Goal: Task Accomplishment & Management: Use online tool/utility

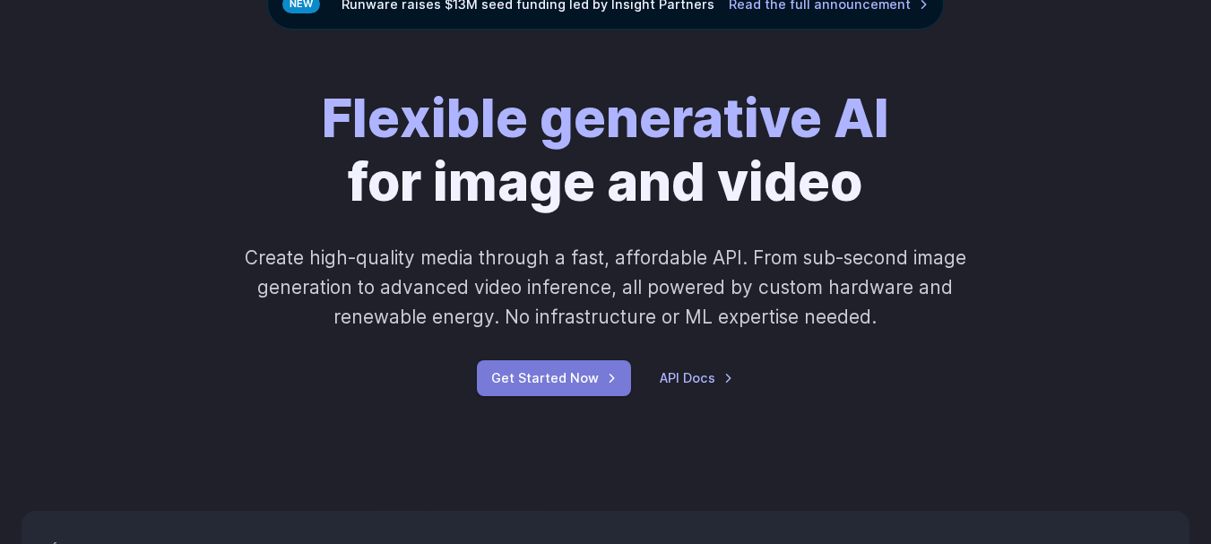
click at [554, 387] on link "Get Started Now" at bounding box center [554, 377] width 154 height 35
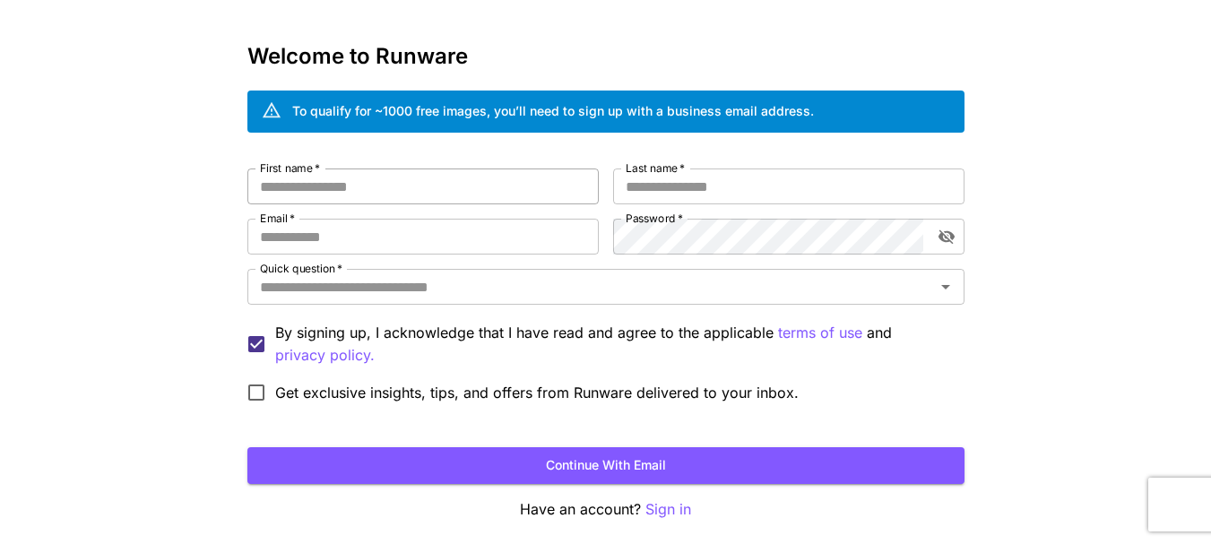
scroll to position [90, 0]
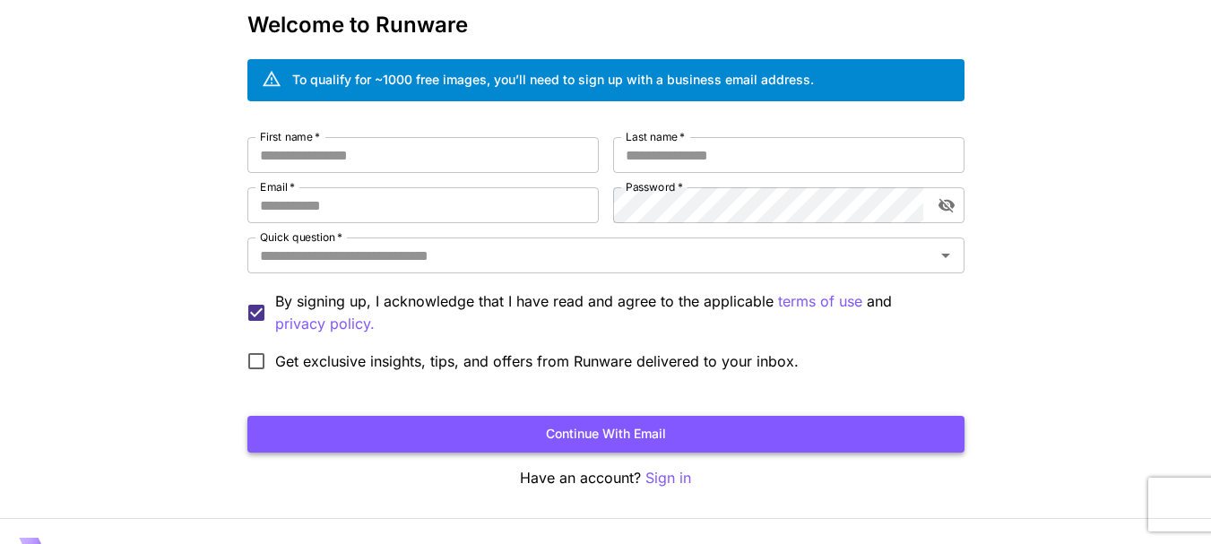
click at [413, 438] on button "Continue with email" at bounding box center [605, 434] width 717 height 37
click at [294, 150] on input "First name   *" at bounding box center [422, 155] width 351 height 36
type input "******"
click at [608, 436] on button "Continue with email" at bounding box center [605, 434] width 717 height 37
click at [694, 160] on input "Last name   *" at bounding box center [788, 155] width 351 height 36
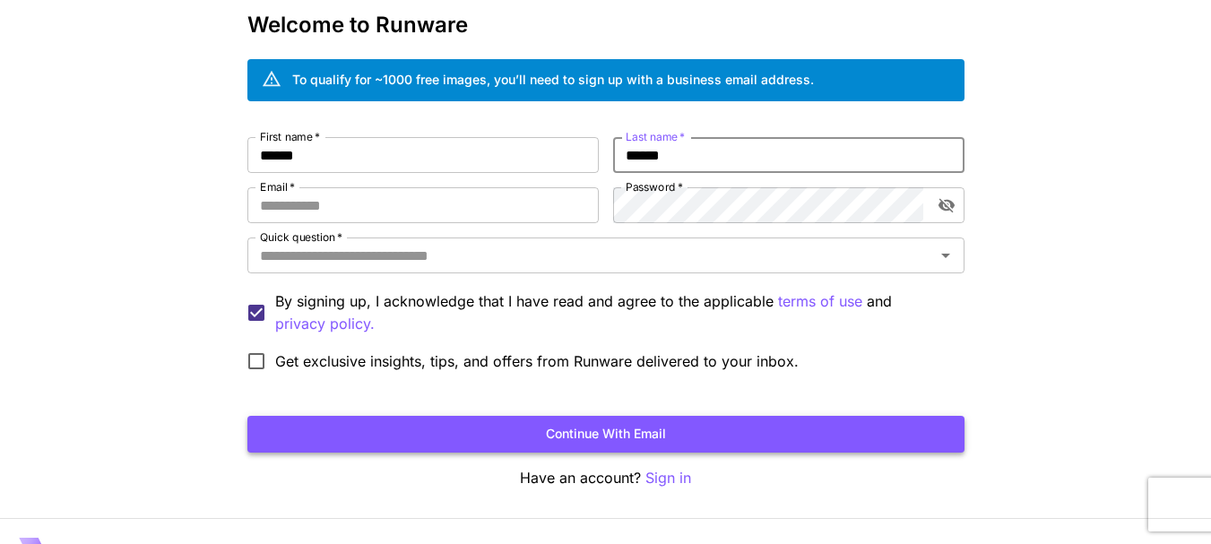
type input "*****"
click at [636, 439] on button "Continue with email" at bounding box center [605, 434] width 717 height 37
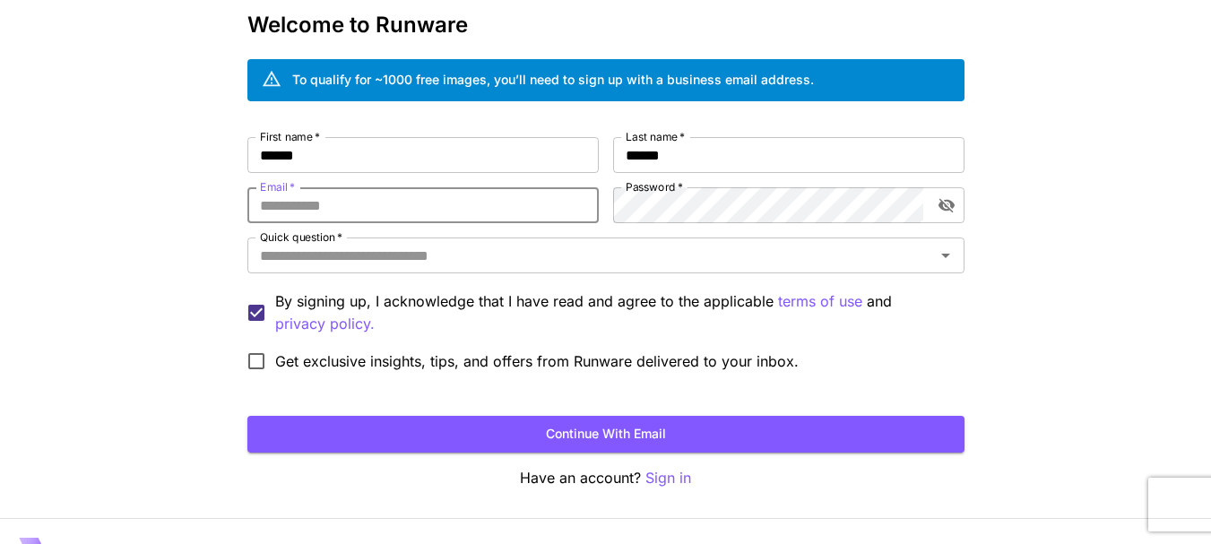
click at [381, 205] on input "Email   *" at bounding box center [422, 205] width 351 height 36
type input "**********"
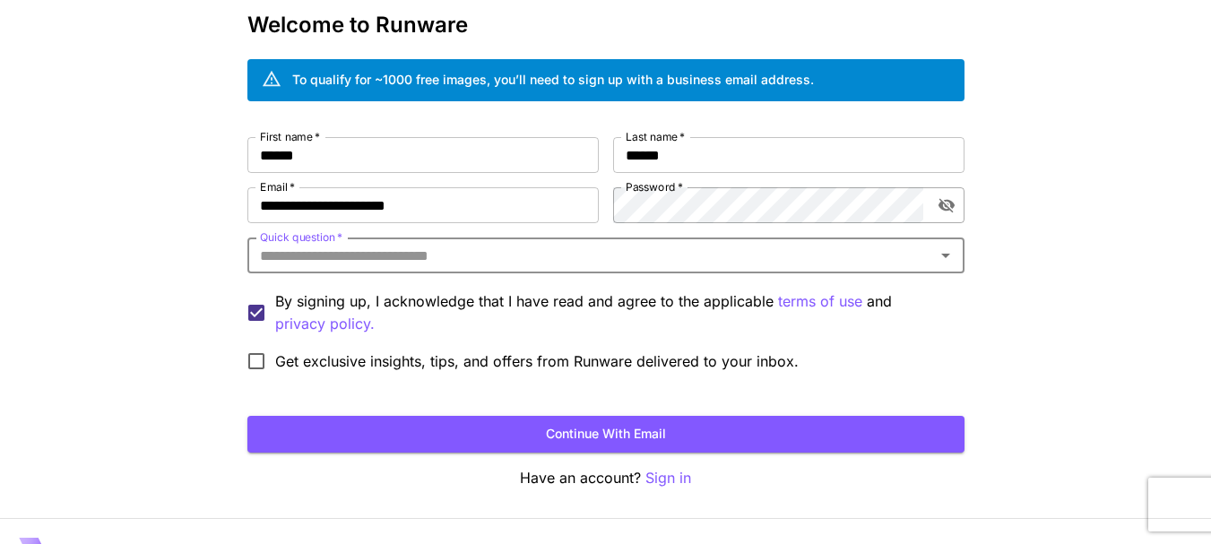
click at [961, 199] on button "toggle password visibility" at bounding box center [946, 205] width 32 height 32
click at [944, 211] on icon "toggle password visibility" at bounding box center [946, 205] width 18 height 18
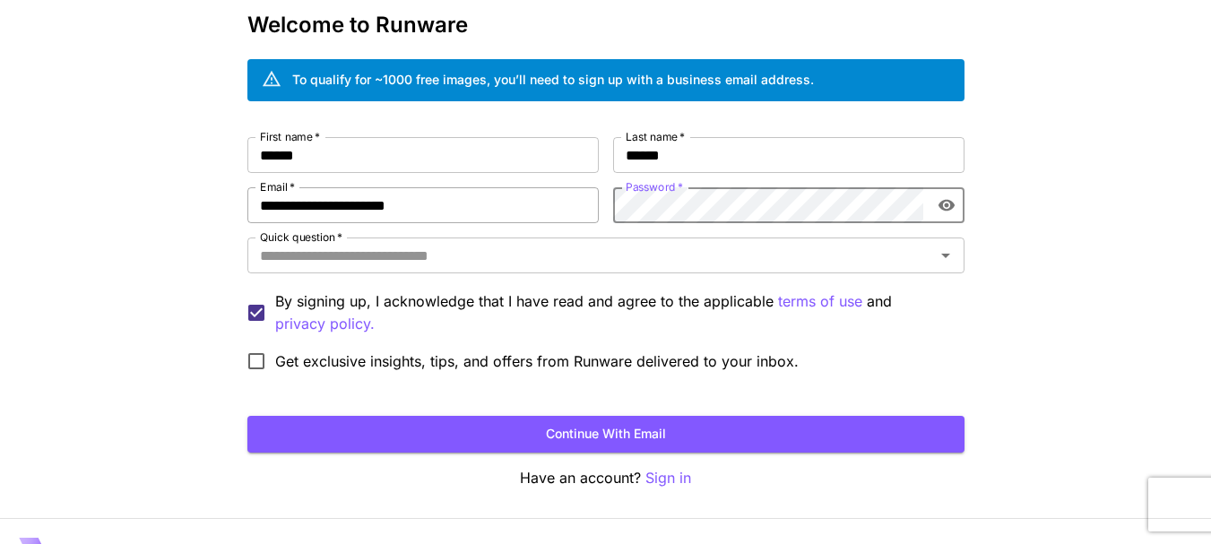
click at [469, 211] on div "**********" at bounding box center [605, 258] width 717 height 243
click at [566, 426] on button "Continue with email" at bounding box center [605, 434] width 717 height 37
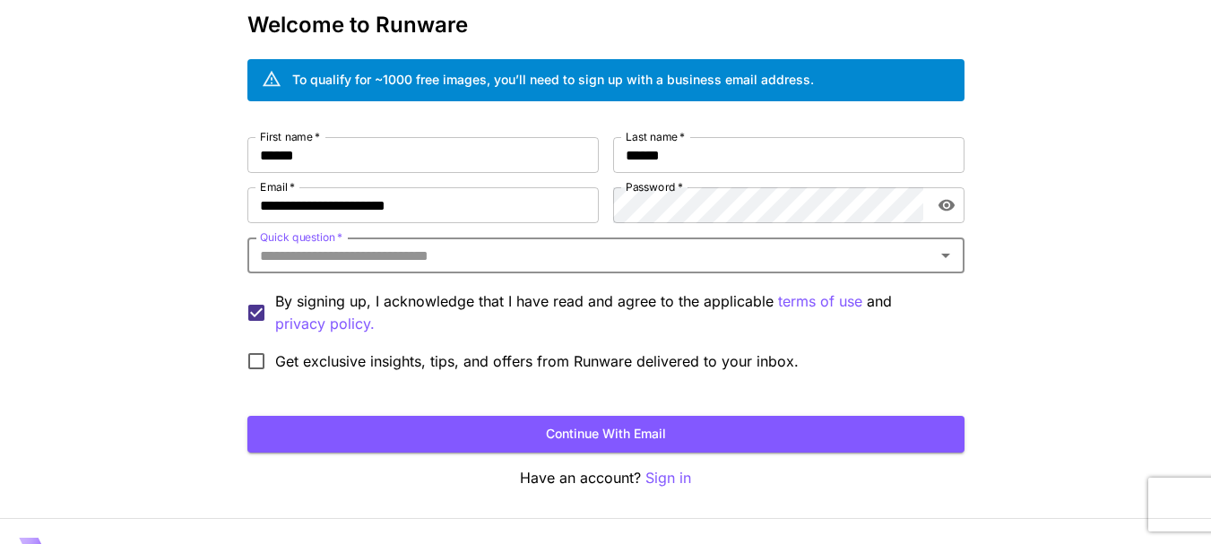
click at [607, 257] on input "Quick question   *" at bounding box center [591, 255] width 677 height 25
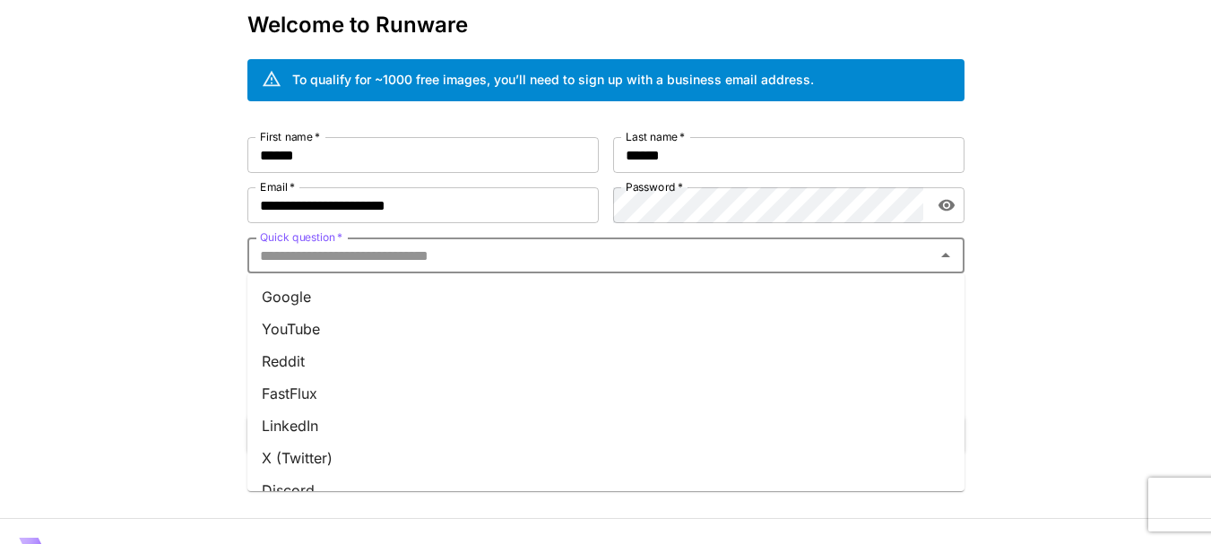
click at [405, 330] on li "YouTube" at bounding box center [605, 329] width 717 height 32
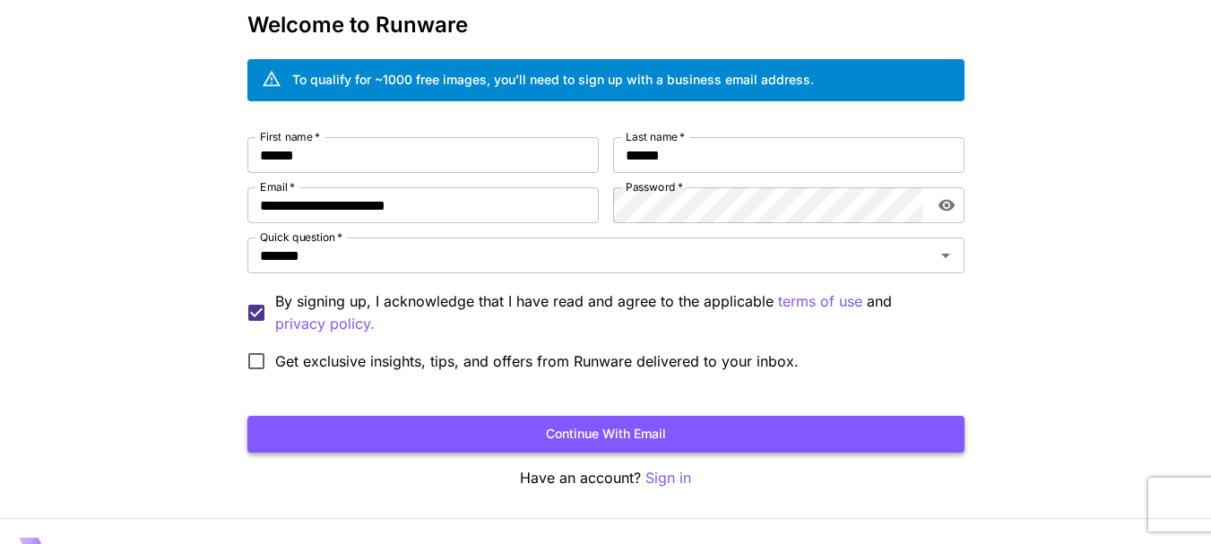
click at [548, 448] on button "Continue with email" at bounding box center [605, 434] width 717 height 37
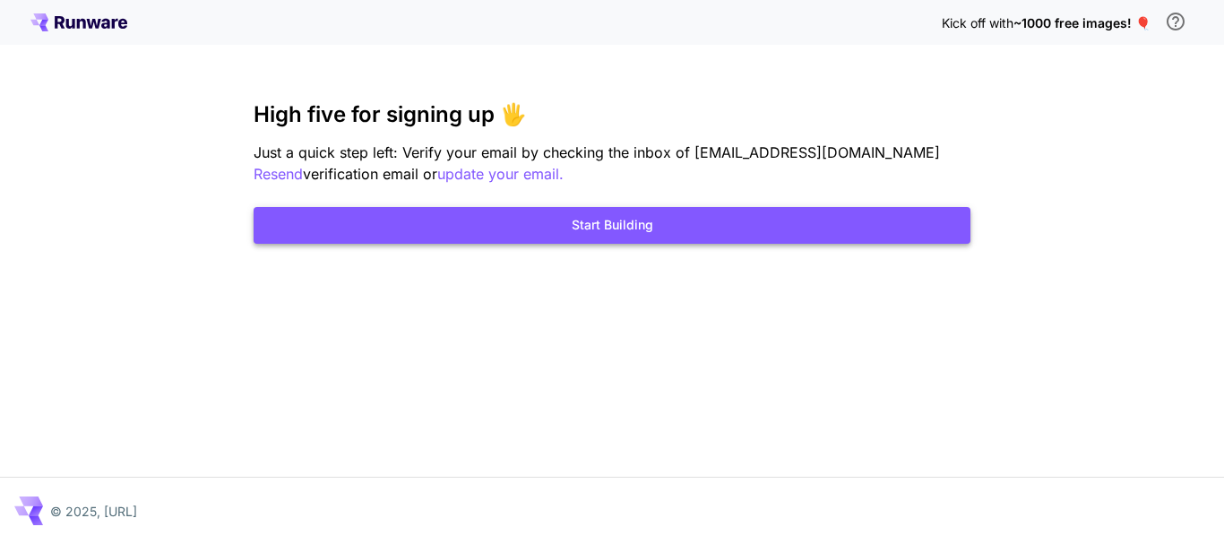
click at [608, 241] on button "Start Building" at bounding box center [612, 225] width 717 height 37
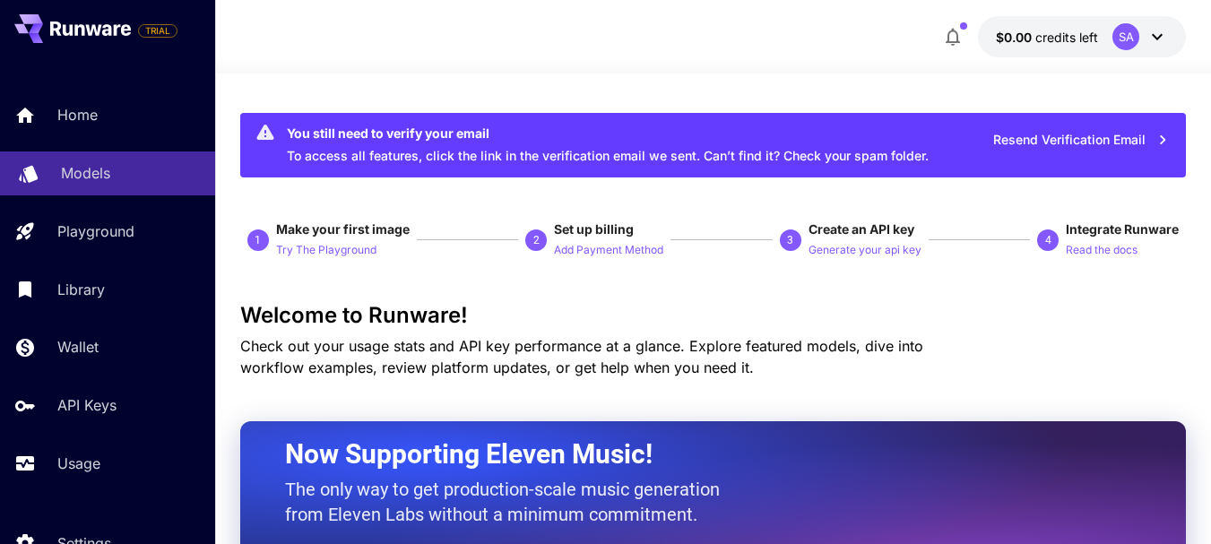
click at [63, 166] on p "Models" at bounding box center [85, 173] width 49 height 22
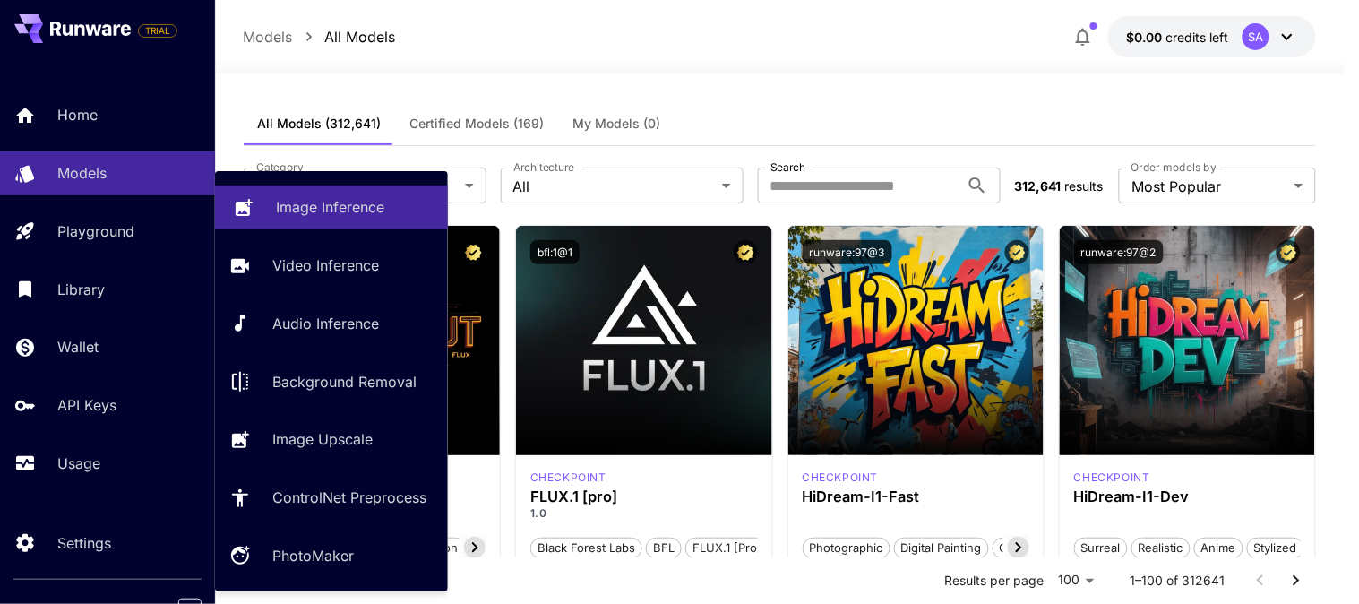
click at [308, 217] on p "Image Inference" at bounding box center [330, 207] width 108 height 22
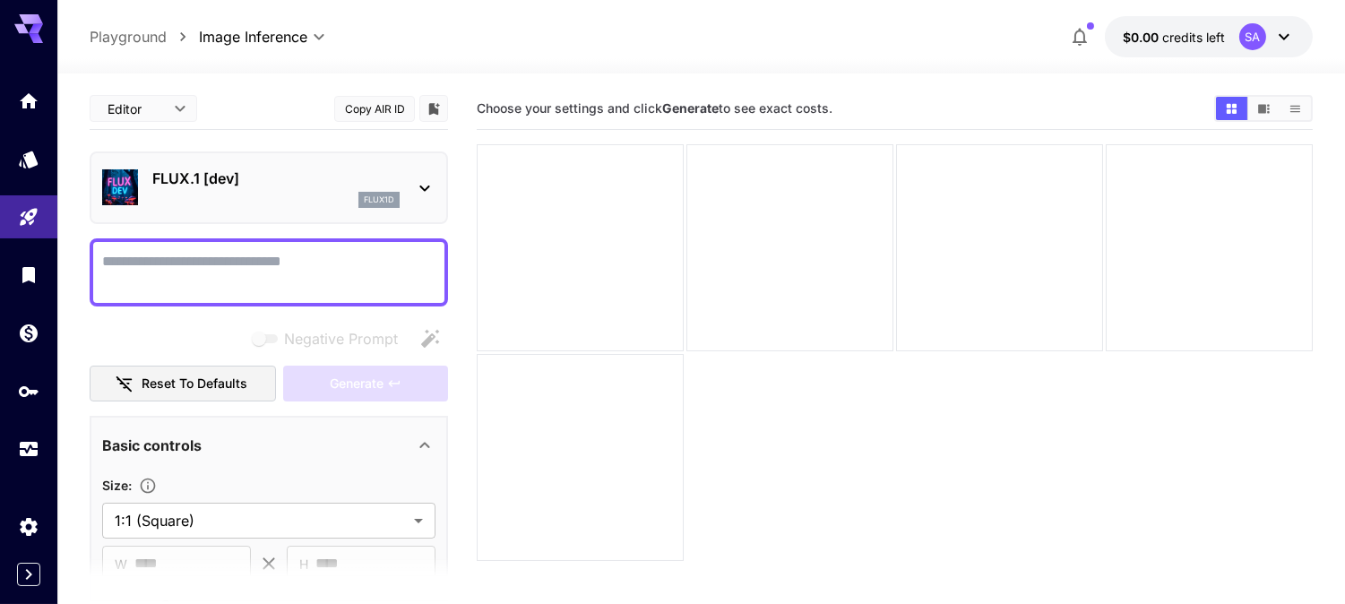
click at [212, 172] on p "FLUX.1 [dev]" at bounding box center [275, 179] width 247 height 22
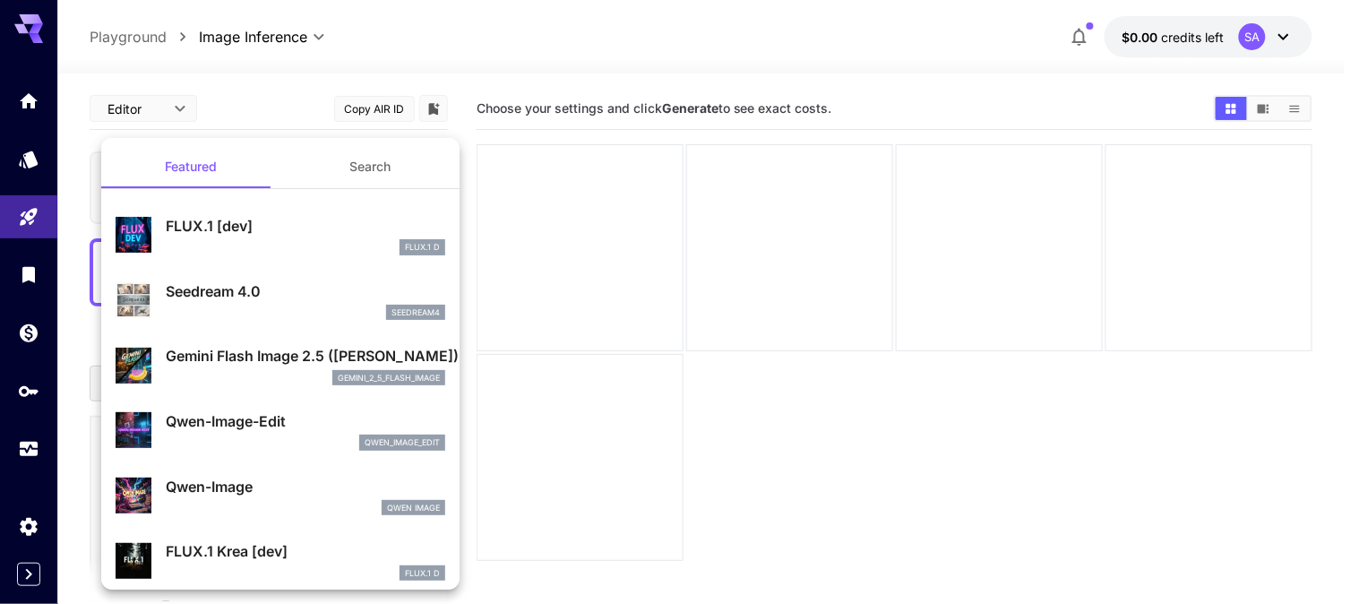
click at [363, 171] on button "Search" at bounding box center [369, 166] width 179 height 43
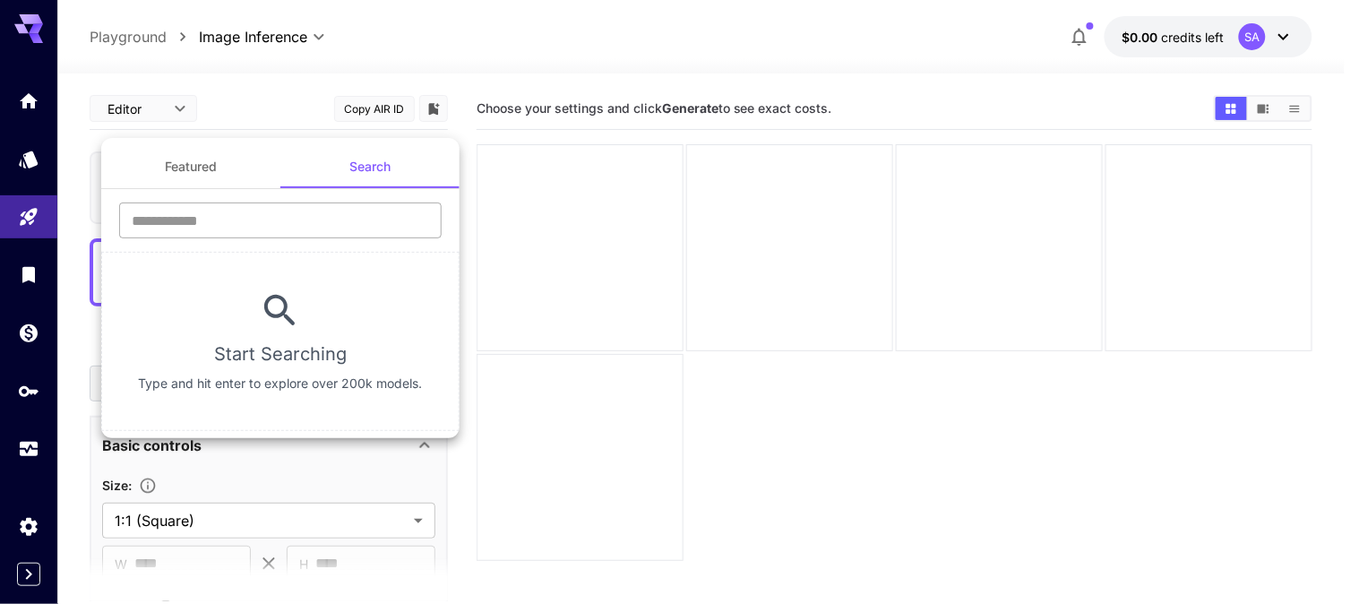
click at [298, 220] on input "text" at bounding box center [280, 221] width 323 height 36
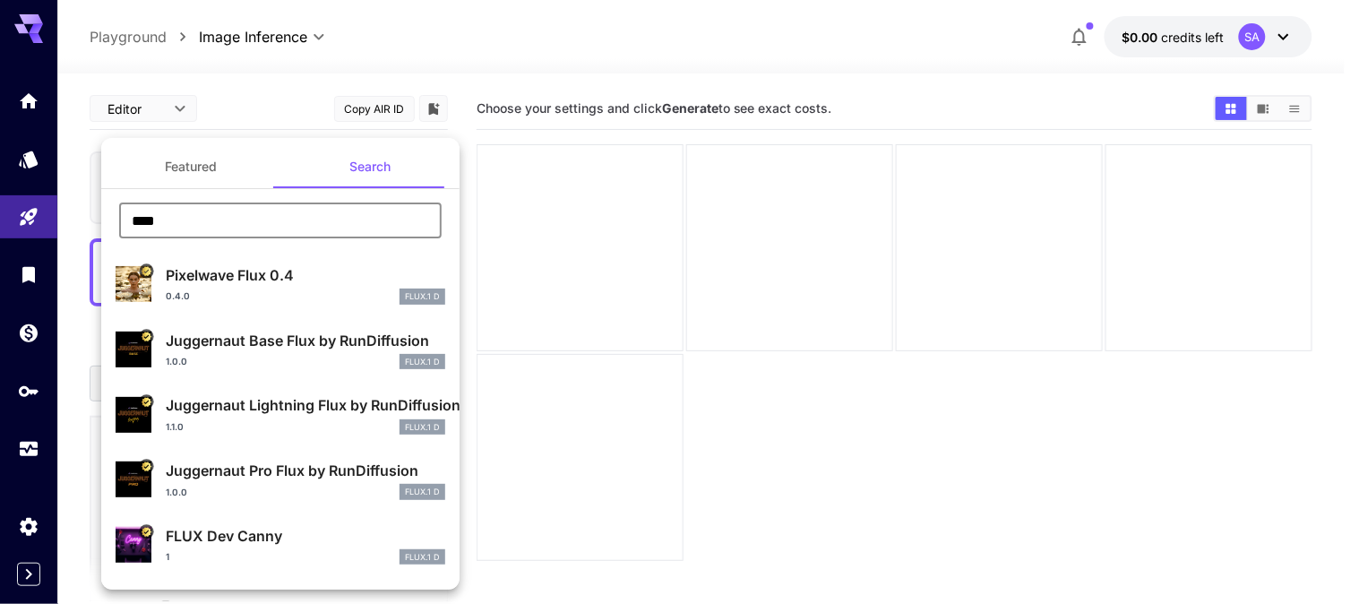
click at [257, 216] on input "****" at bounding box center [280, 221] width 323 height 36
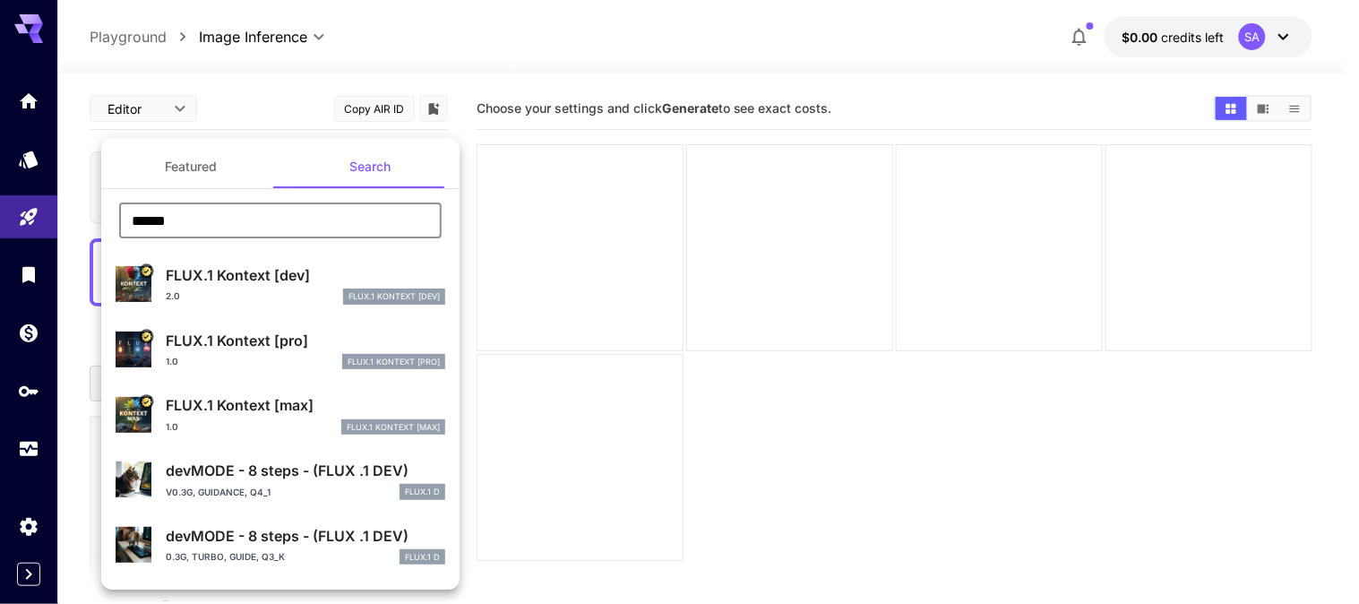
type input "******"
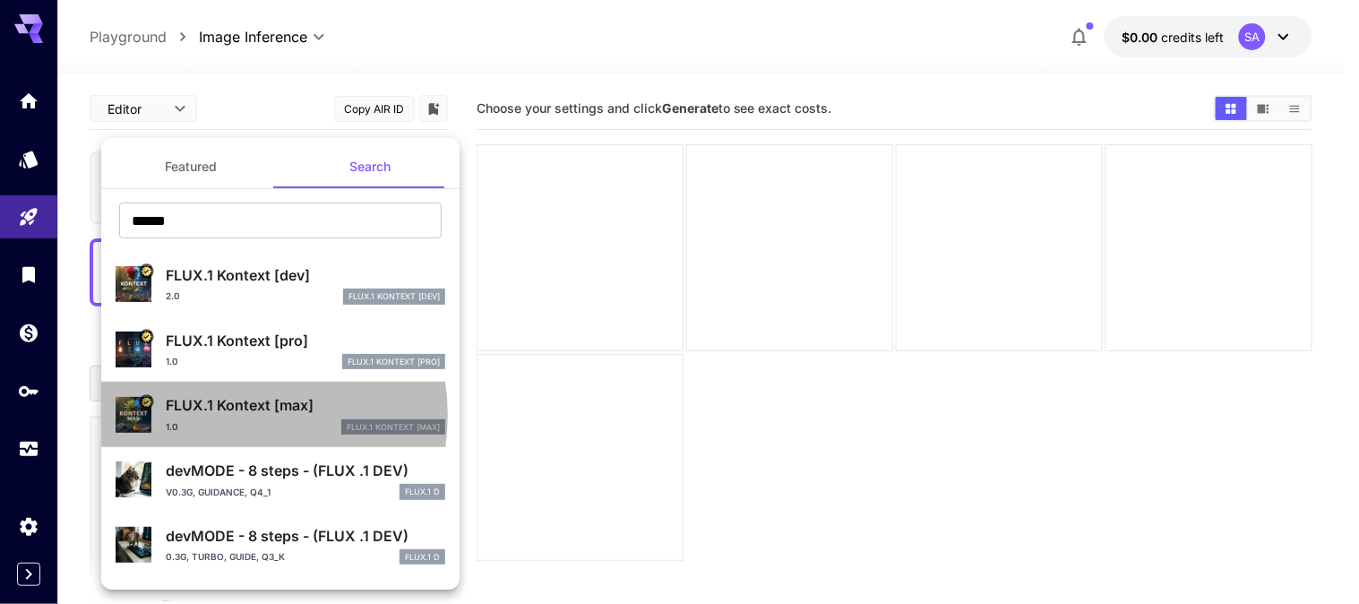
drag, startPoint x: 220, startPoint y: 415, endPoint x: 303, endPoint y: 418, distance: 82.5
click at [220, 413] on p "FLUX.1 Kontext [max]" at bounding box center [306, 405] width 280 height 22
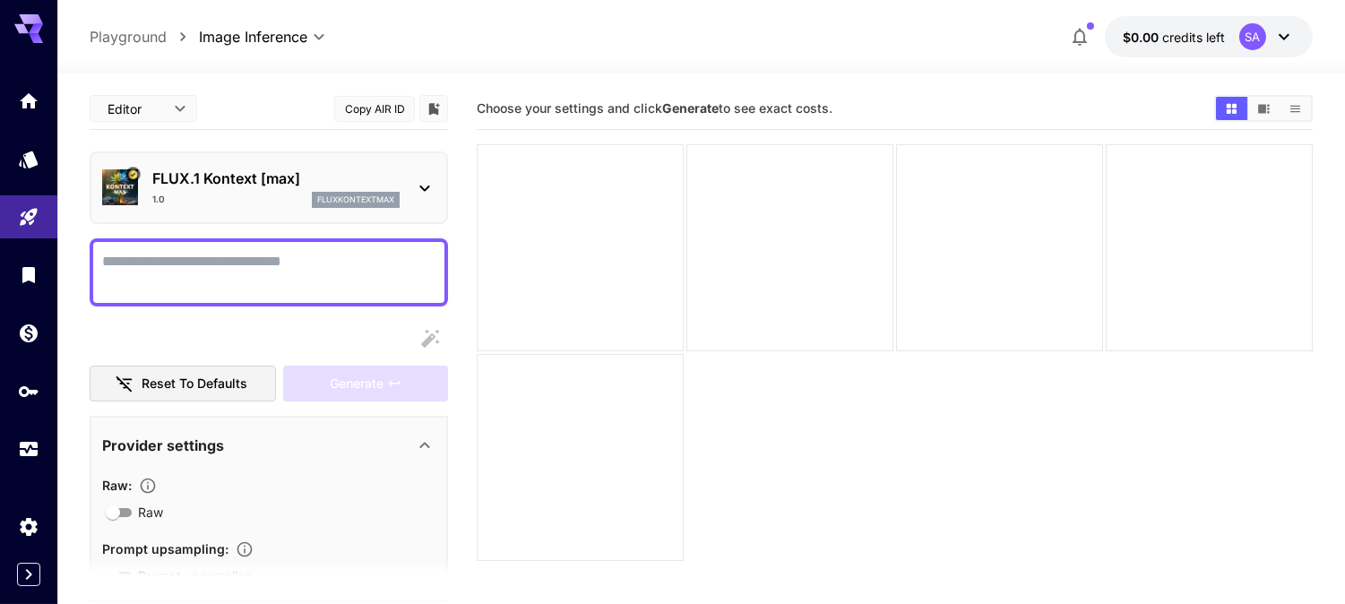
click at [120, 261] on textarea "Raw" at bounding box center [268, 272] width 333 height 43
click at [341, 258] on textarea "Raw" at bounding box center [268, 272] width 333 height 43
paste textarea "**********"
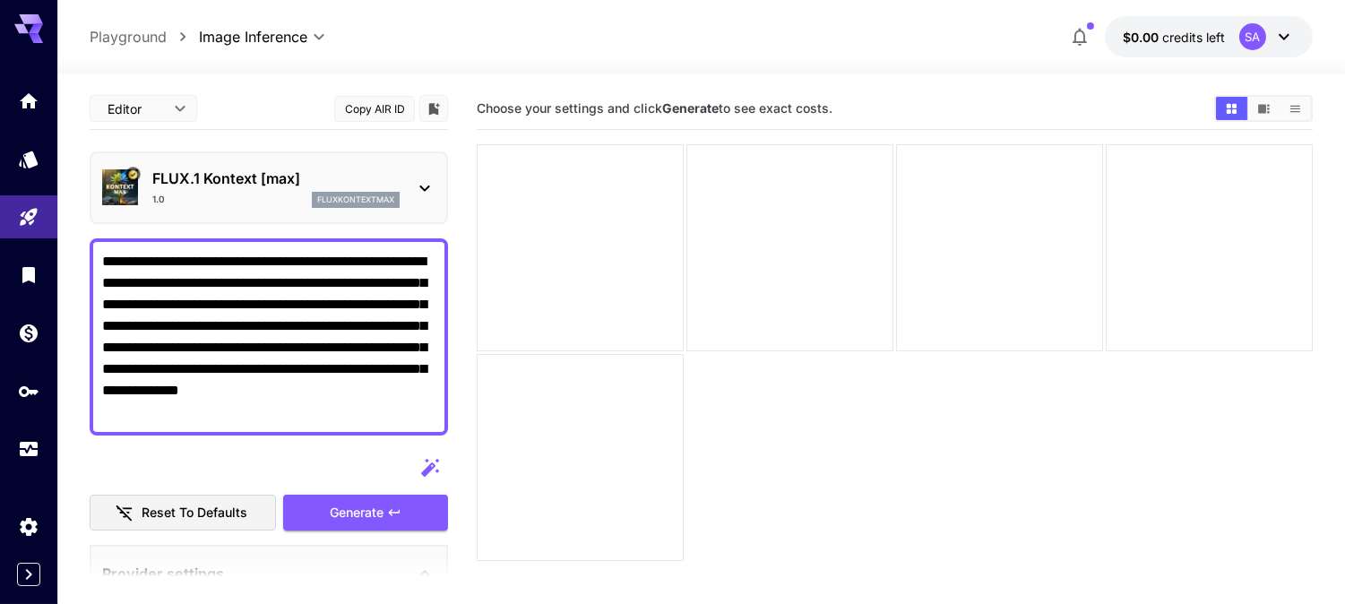
drag, startPoint x: 344, startPoint y: 262, endPoint x: 308, endPoint y: 262, distance: 35.8
click at [306, 262] on textarea "**********" at bounding box center [269, 337] width 334 height 172
drag, startPoint x: 372, startPoint y: 258, endPoint x: 350, endPoint y: 258, distance: 21.5
click at [350, 258] on textarea "**********" at bounding box center [269, 337] width 334 height 172
click at [378, 280] on textarea "**********" at bounding box center [269, 337] width 334 height 172
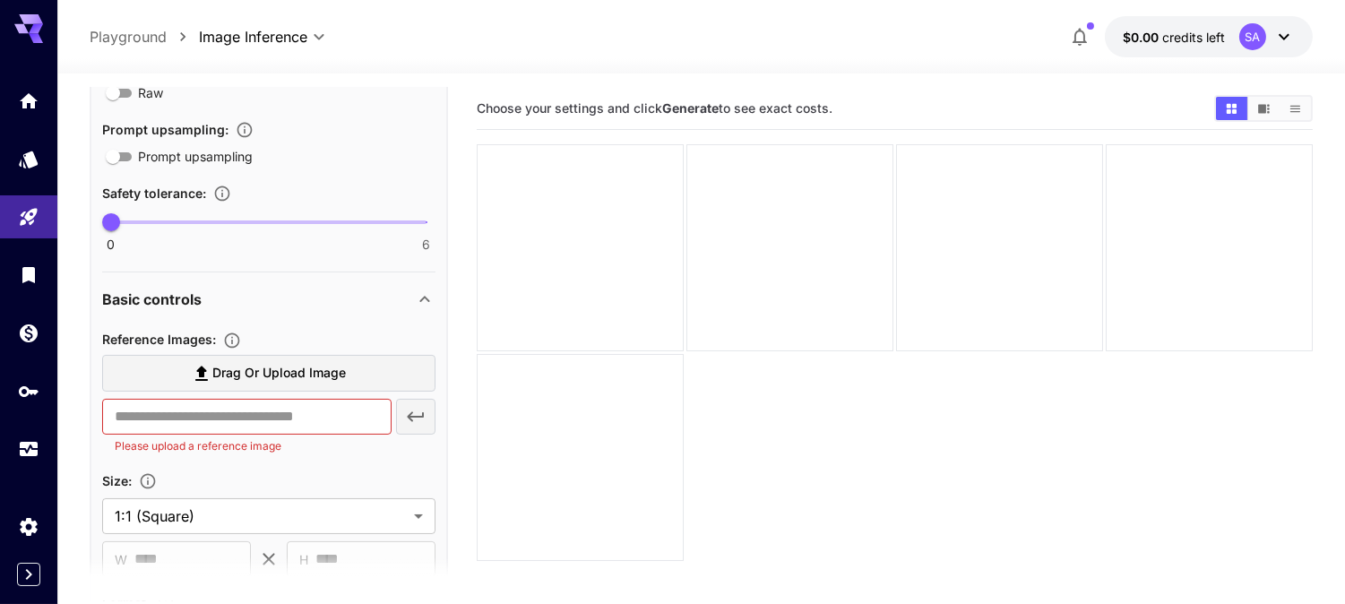
scroll to position [597, 0]
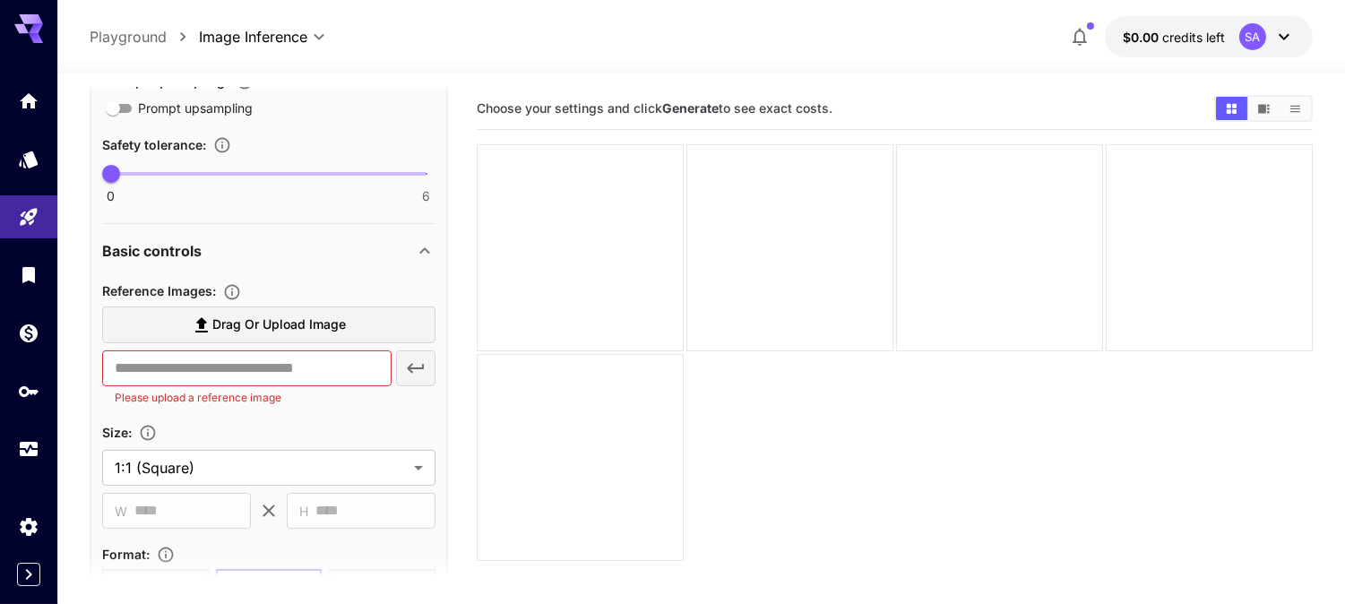
type textarea "**********"
click at [235, 325] on span "Drag or upload image" at bounding box center [279, 325] width 134 height 22
click at [0, 0] on input "Drag or upload image" at bounding box center [0, 0] width 0 height 0
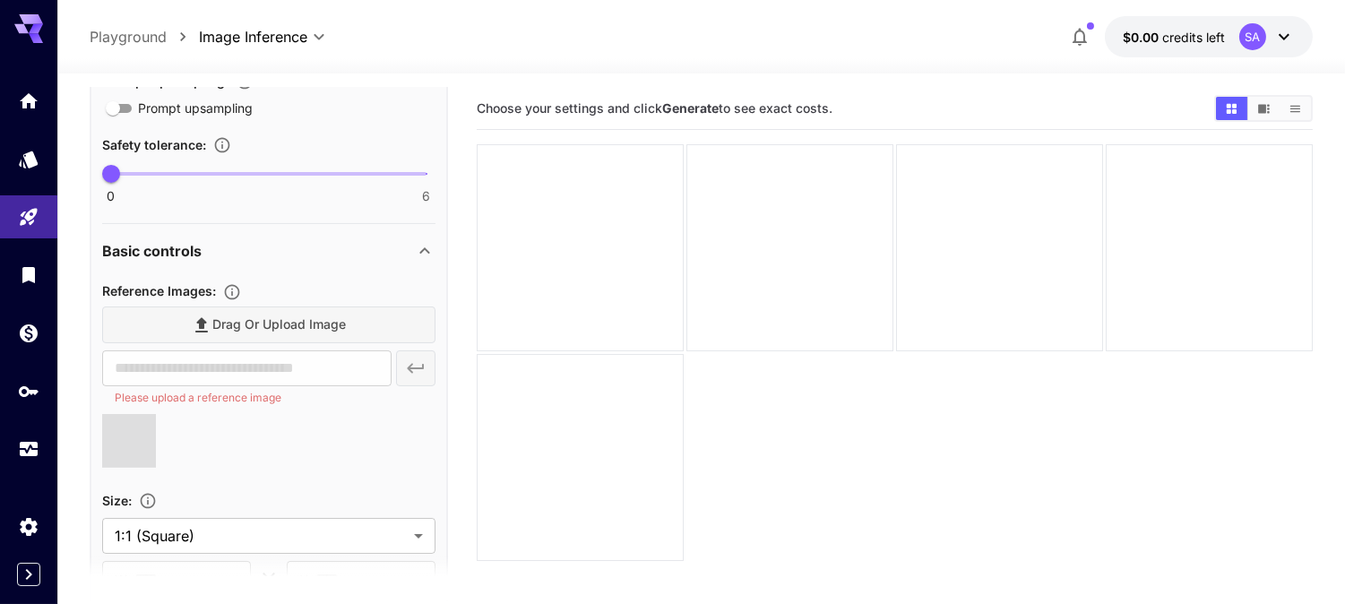
type input "**********"
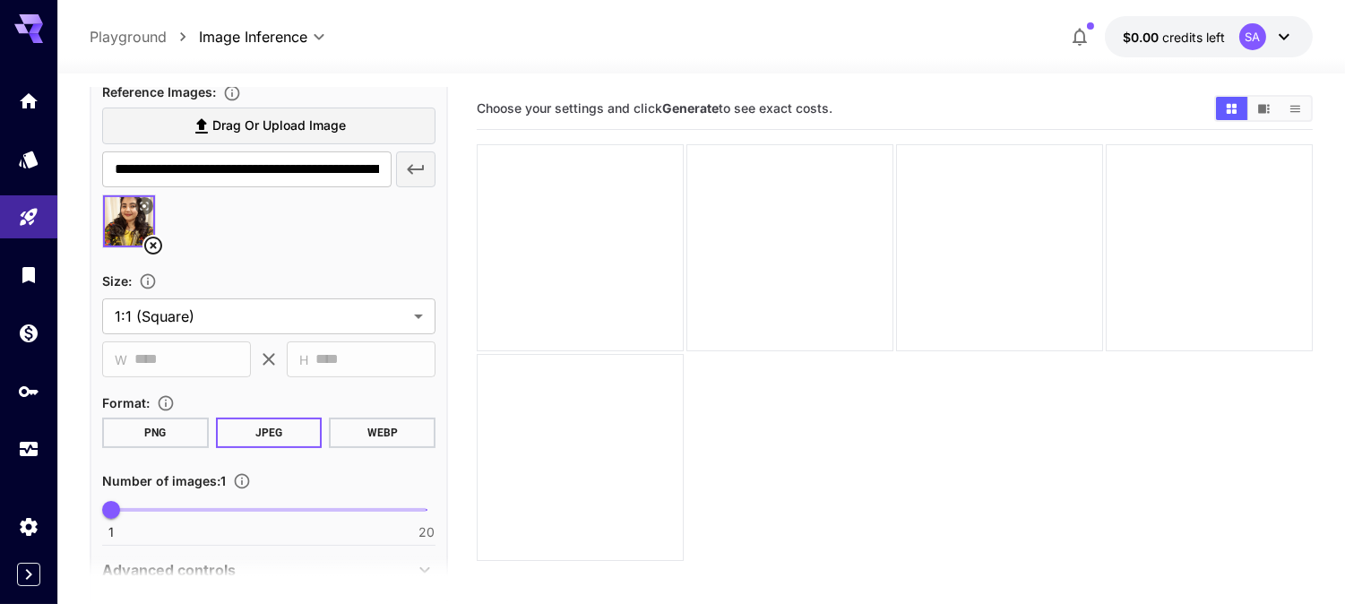
scroll to position [881, 0]
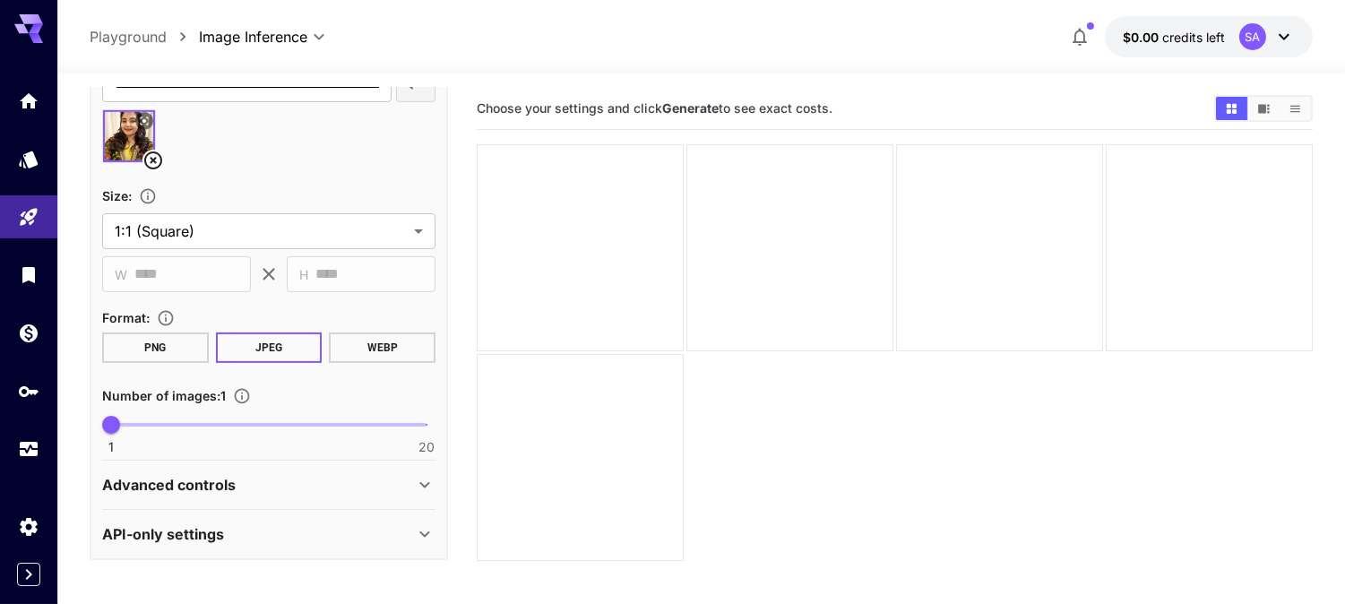
click at [182, 350] on button "PNG" at bounding box center [155, 347] width 107 height 30
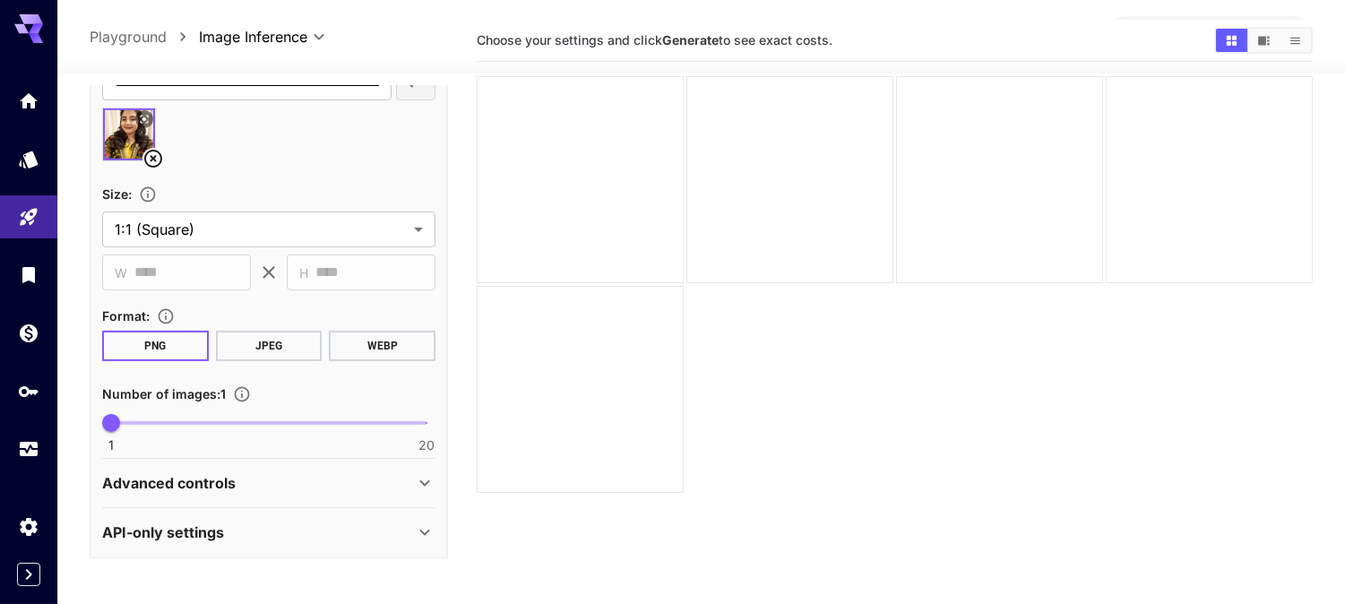
scroll to position [99, 0]
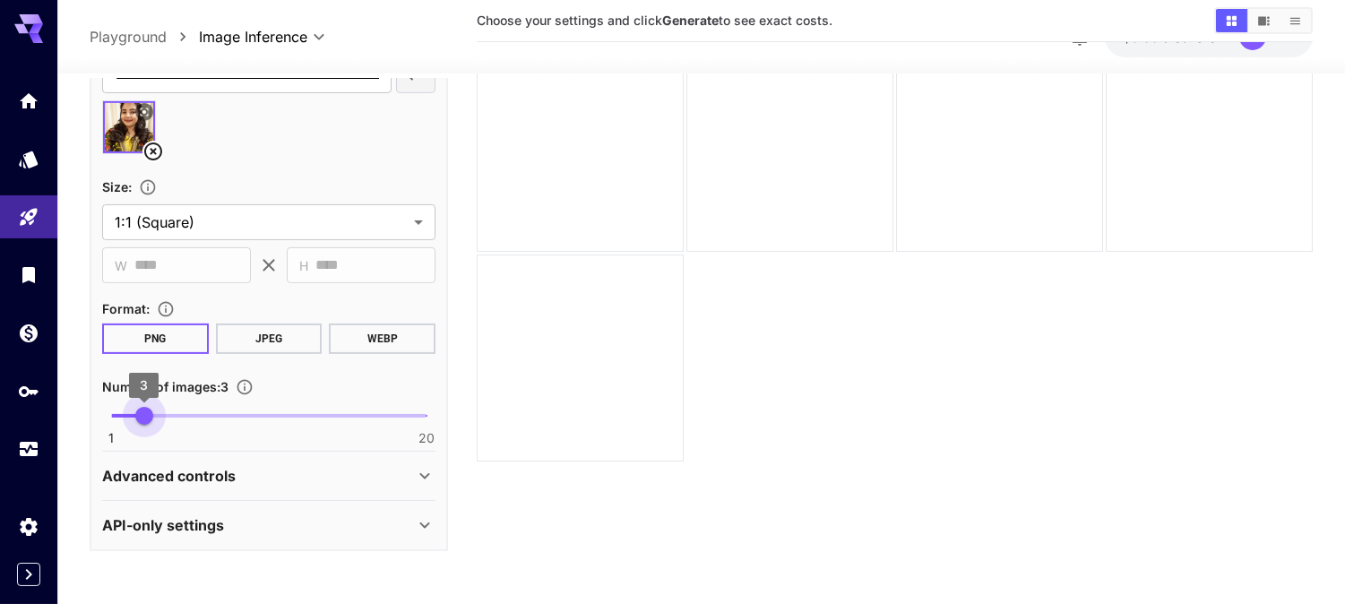
type input "*"
drag, startPoint x: 114, startPoint y: 409, endPoint x: 152, endPoint y: 409, distance: 38.5
click at [152, 409] on span "4" at bounding box center [161, 416] width 18 height 18
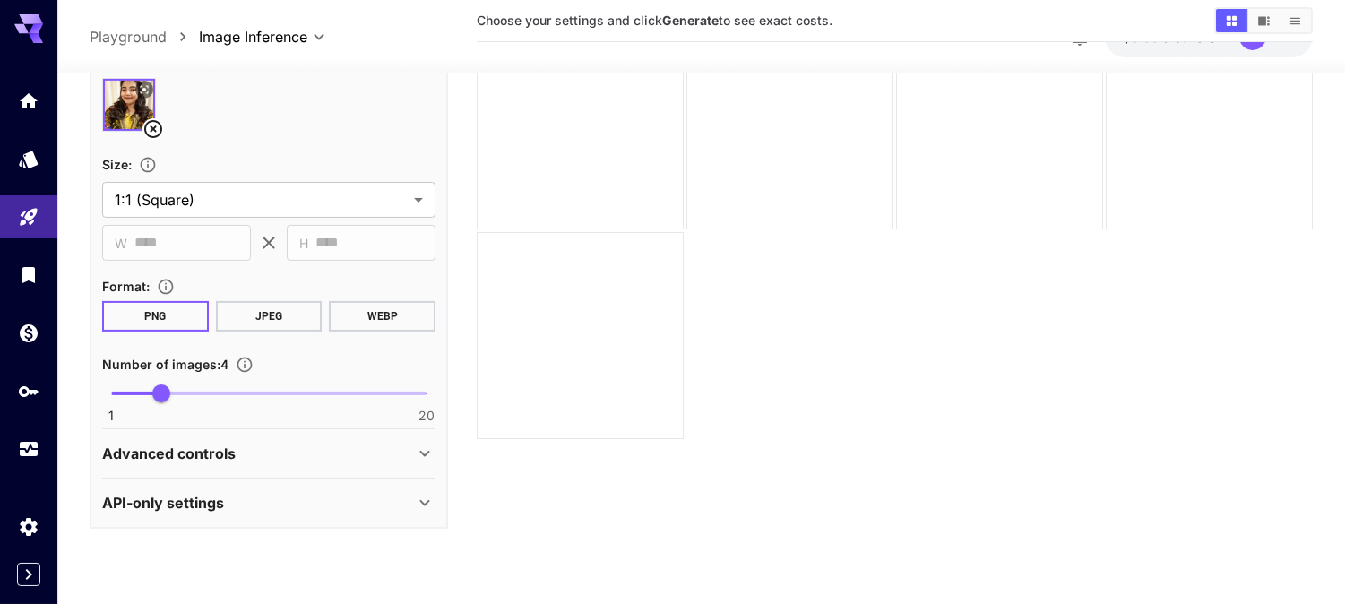
scroll to position [141, 0]
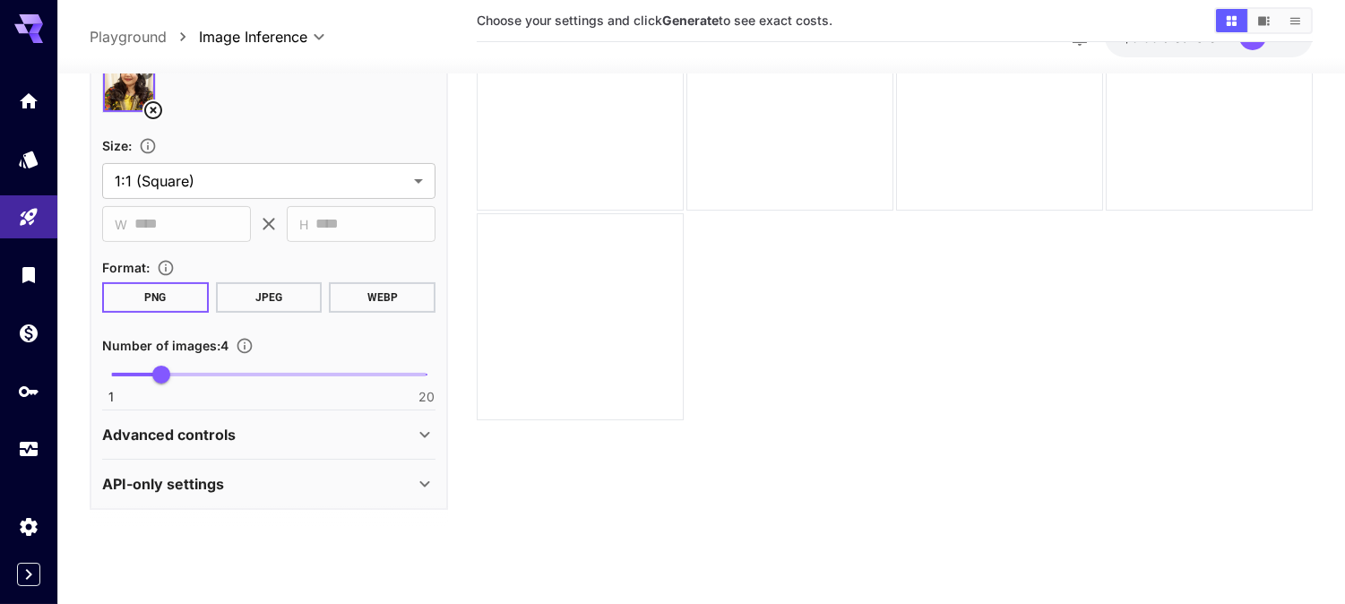
click at [272, 426] on div "Advanced controls" at bounding box center [258, 435] width 312 height 22
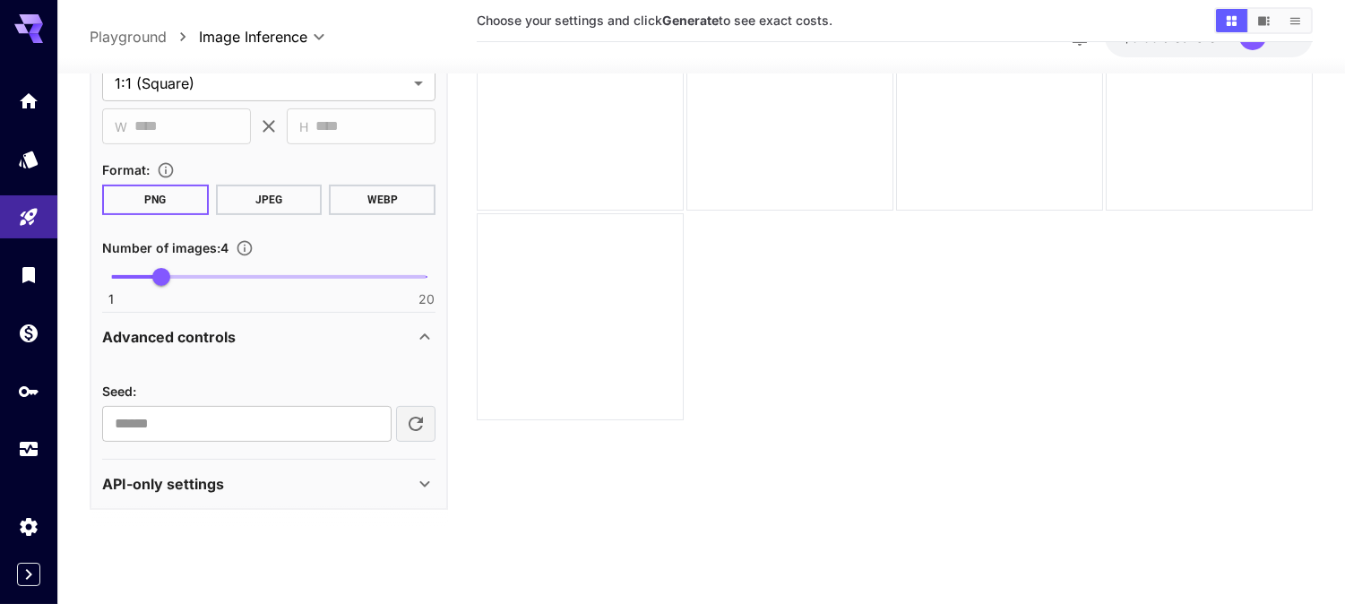
click at [300, 332] on div "Advanced controls" at bounding box center [258, 337] width 312 height 22
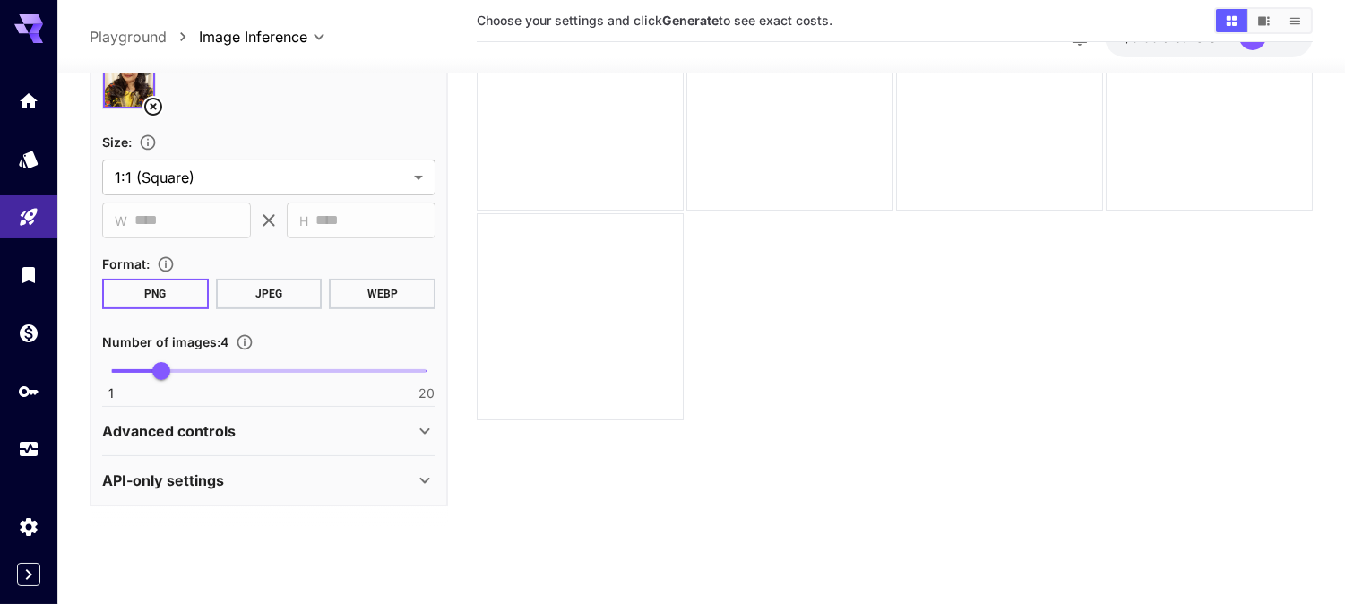
scroll to position [881, 0]
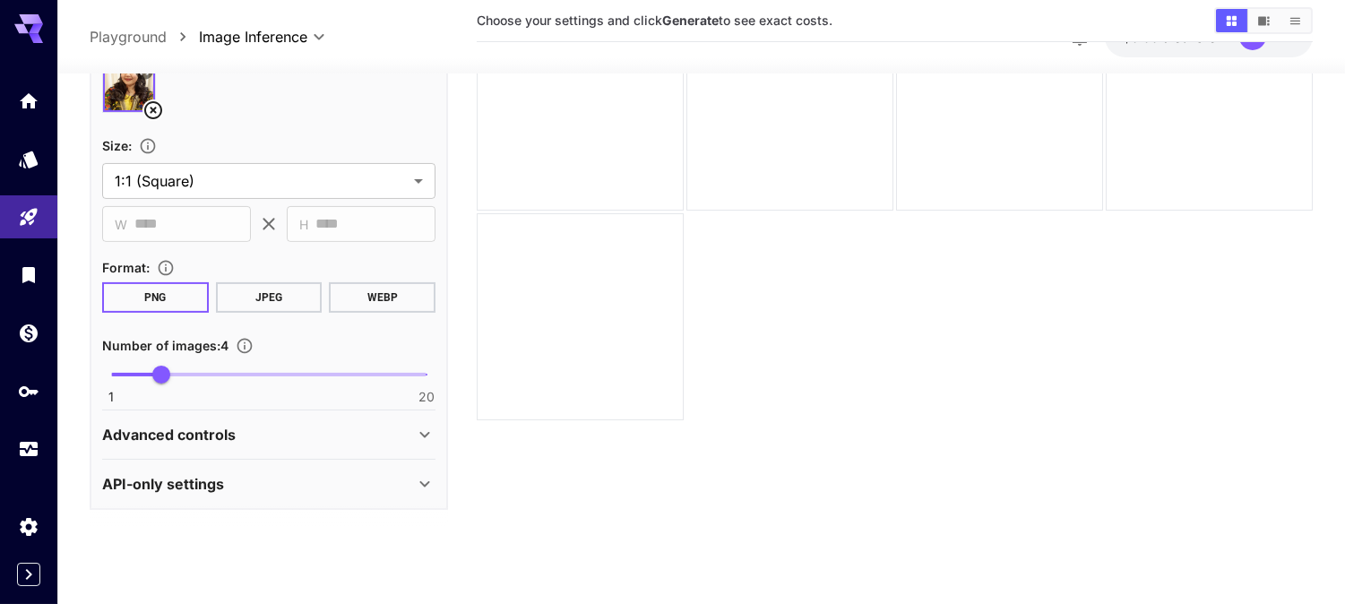
click at [234, 479] on div "API-only settings" at bounding box center [258, 484] width 312 height 22
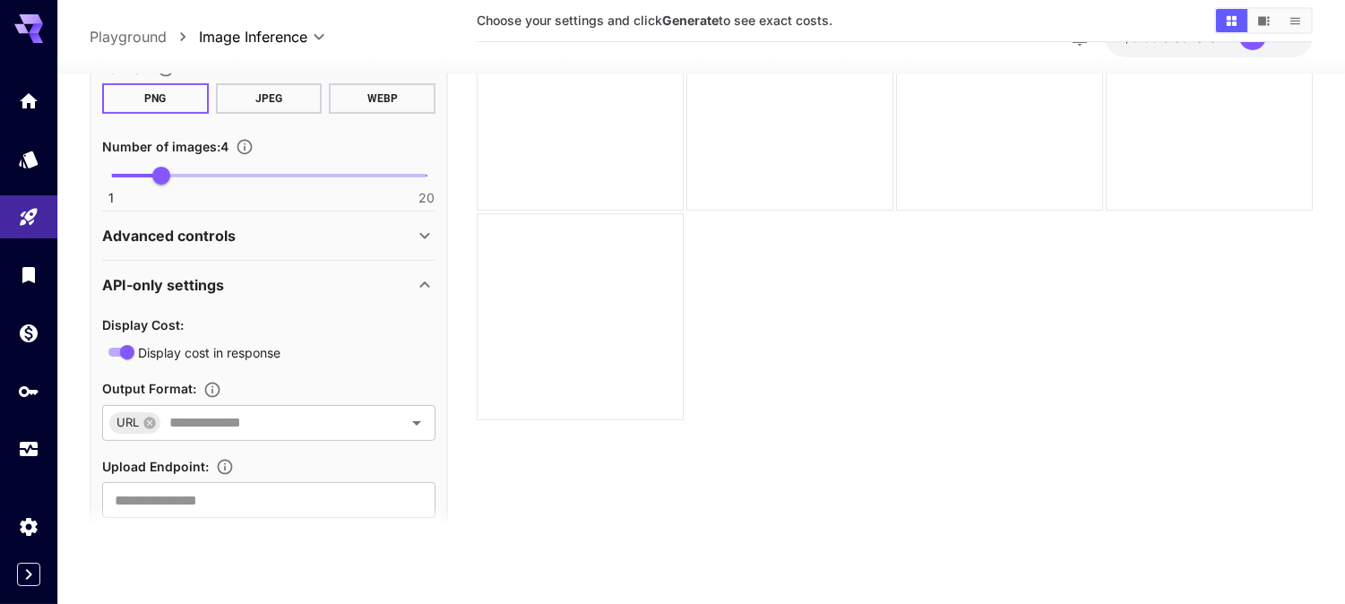
scroll to position [1122, 0]
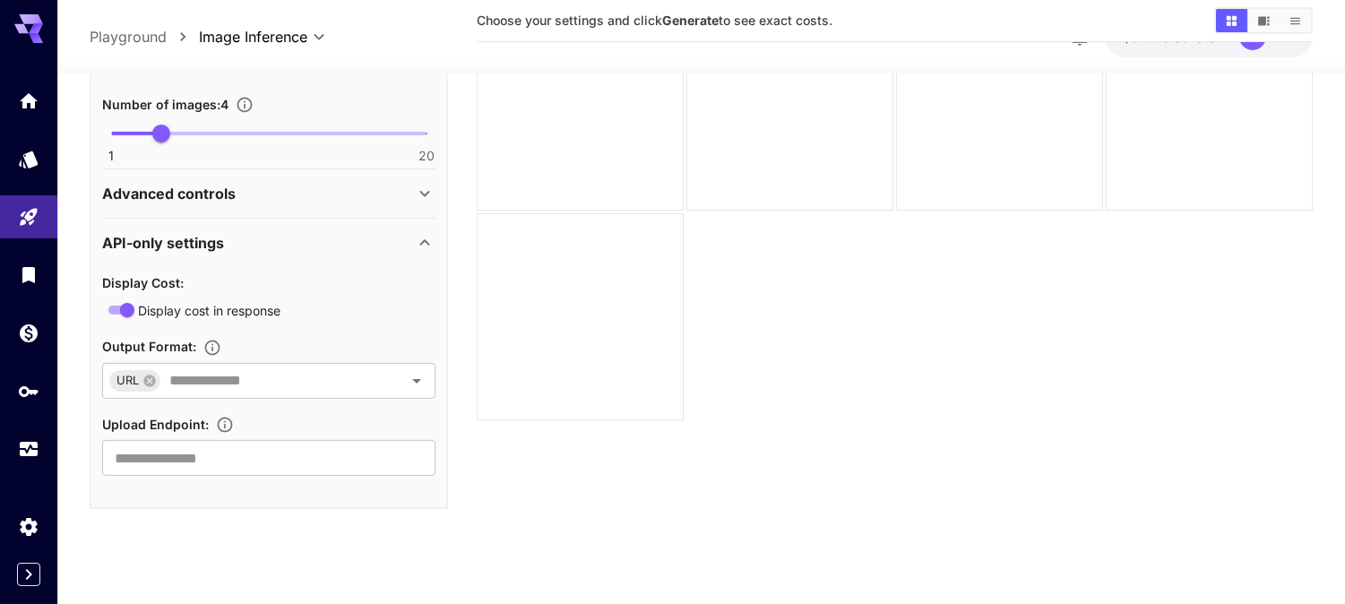
click at [325, 183] on div "Advanced controls" at bounding box center [258, 194] width 312 height 22
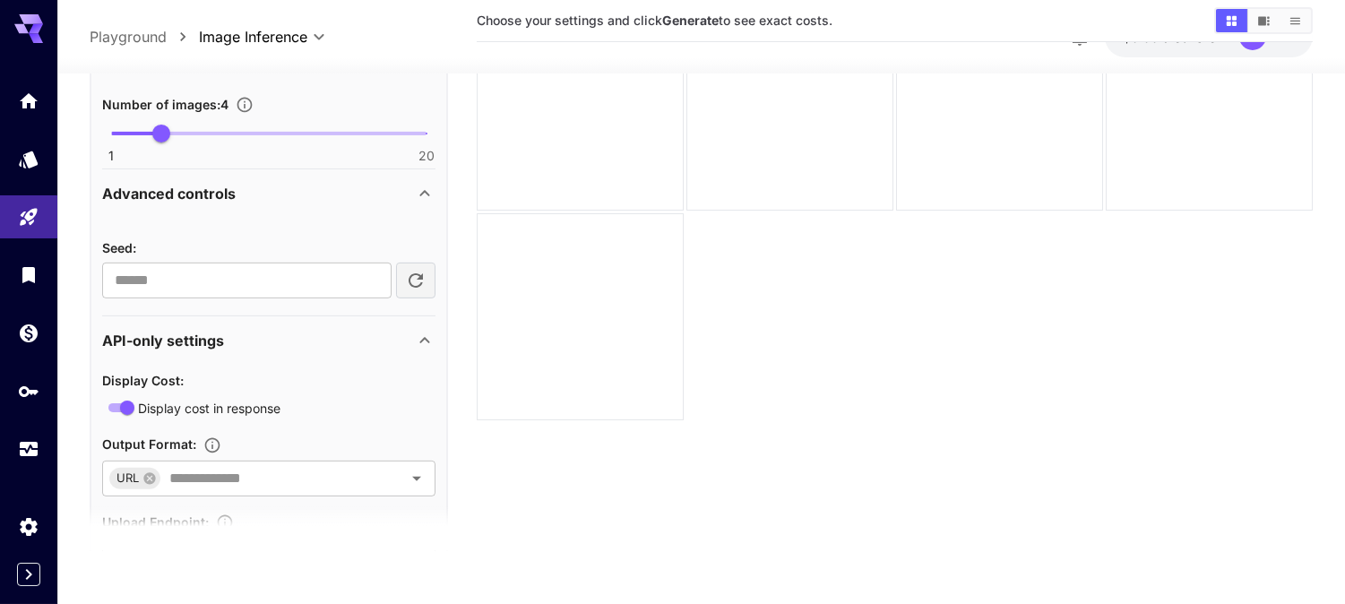
click at [315, 195] on div "Advanced controls" at bounding box center [258, 194] width 312 height 22
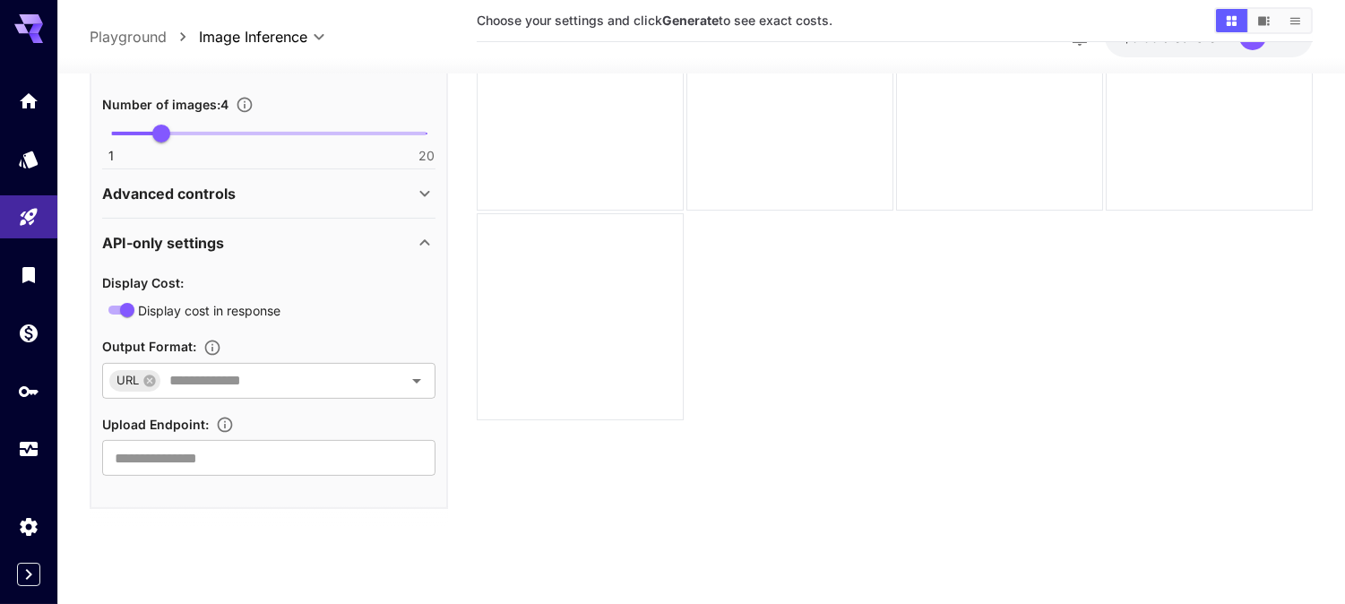
click at [317, 236] on div "API-only settings" at bounding box center [258, 243] width 312 height 22
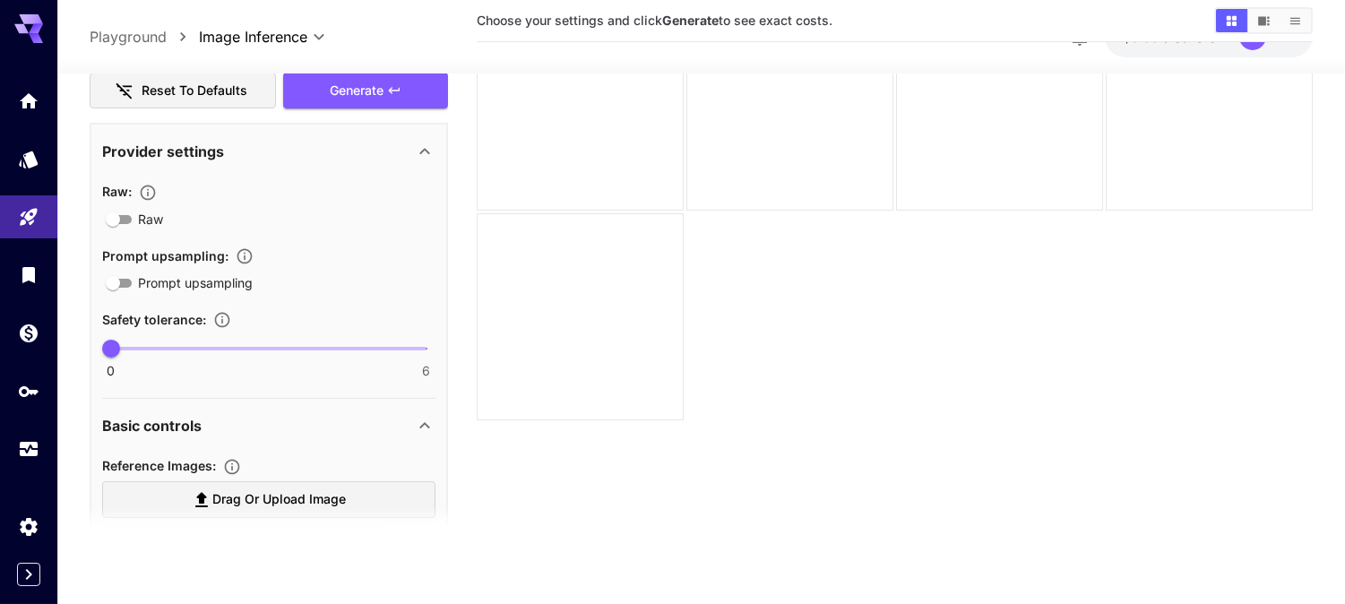
scroll to position [283, 0]
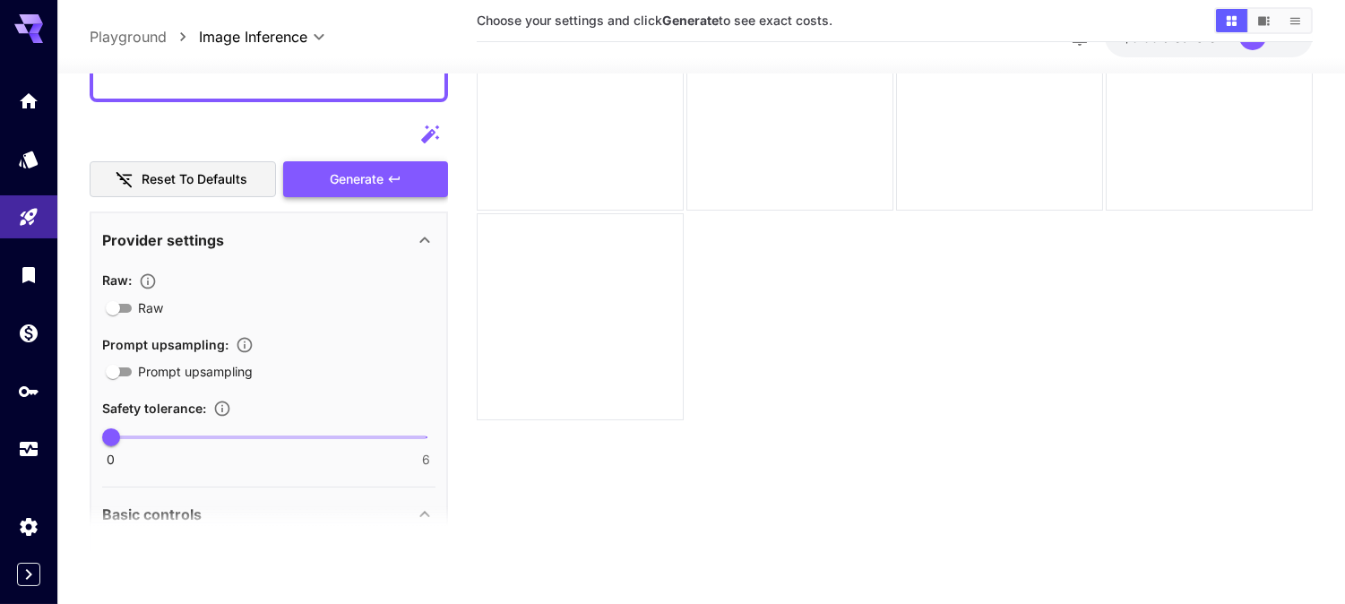
click at [384, 181] on button "Generate" at bounding box center [365, 179] width 165 height 37
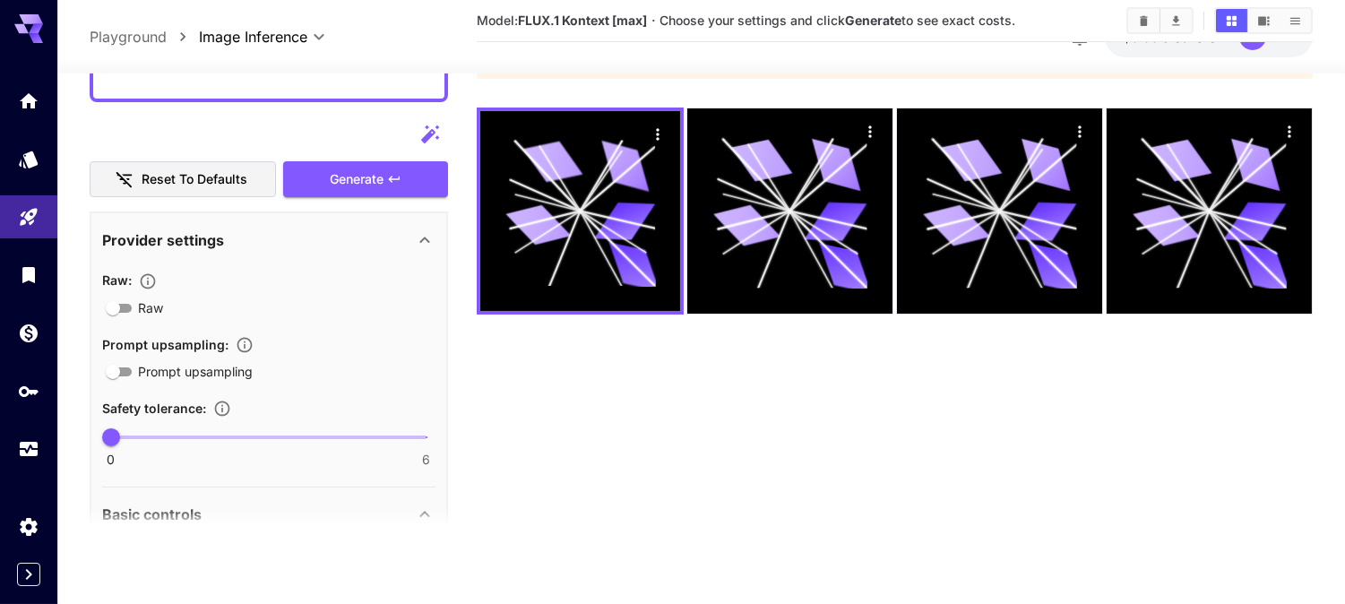
scroll to position [0, 0]
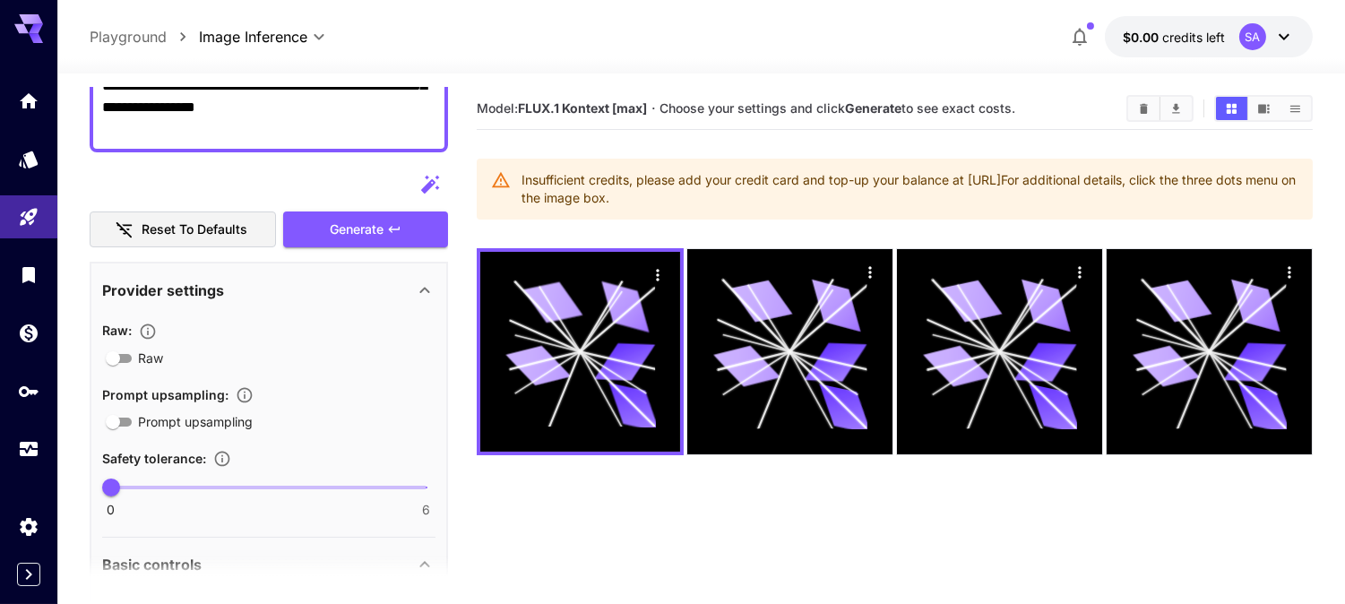
click at [1210, 49] on div "SA" at bounding box center [1267, 36] width 56 height 27
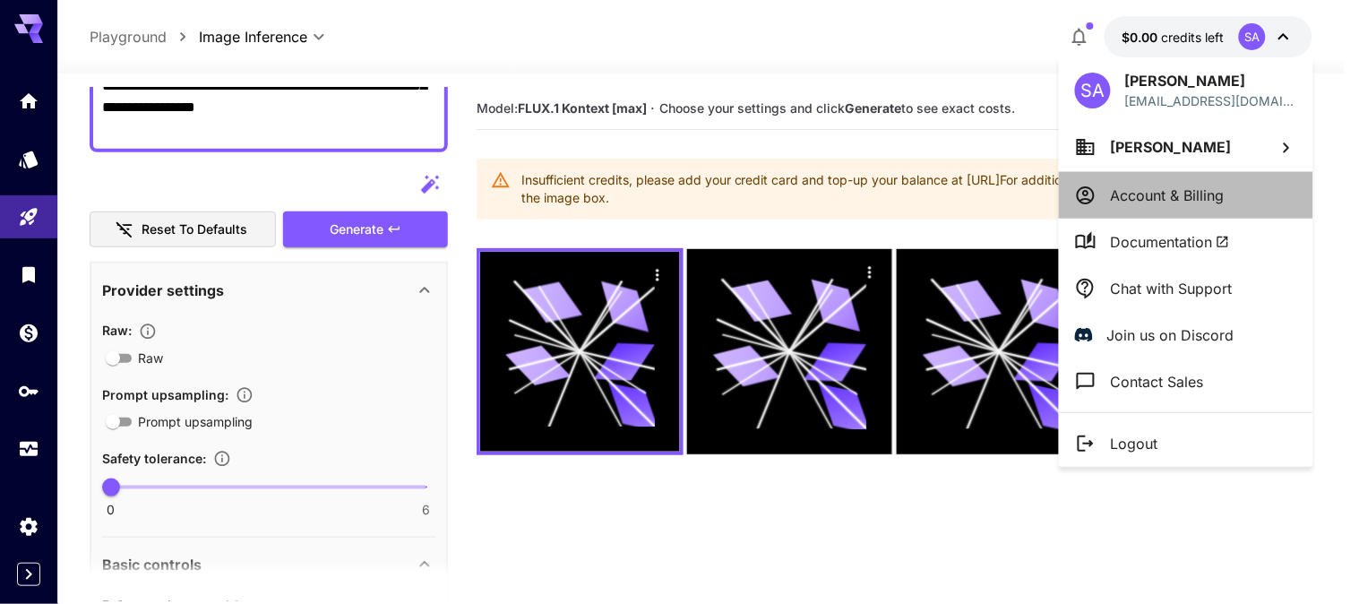
click at [1210, 202] on li "Account & Billing" at bounding box center [1186, 195] width 254 height 47
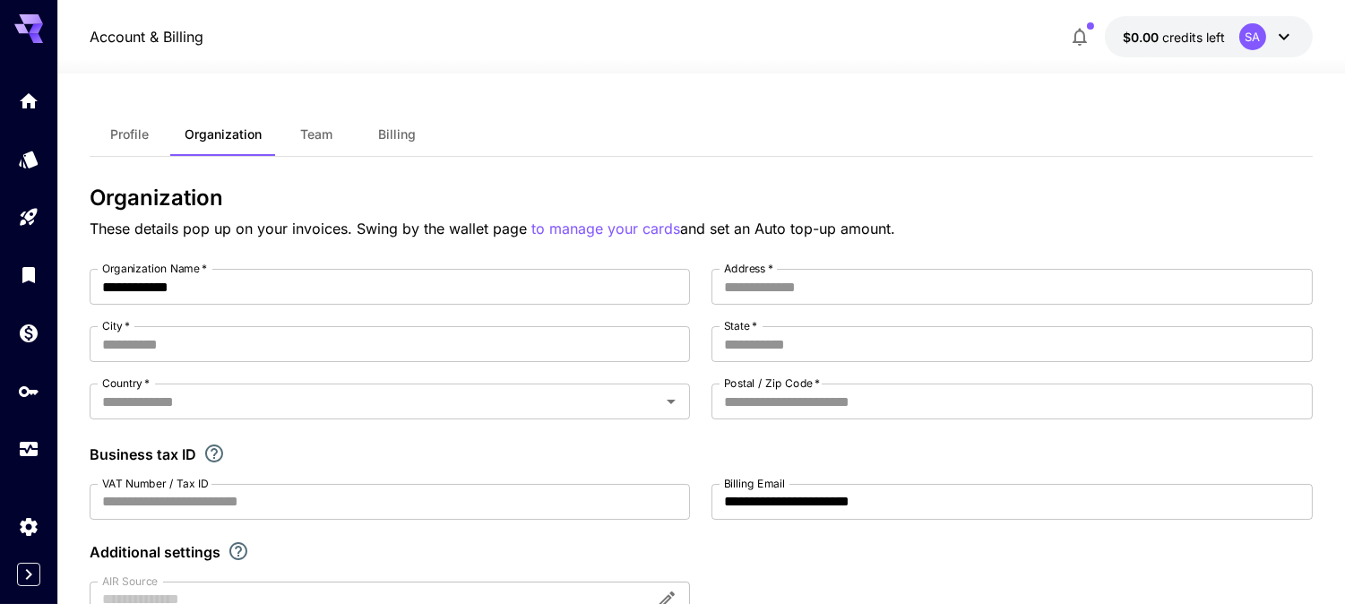
click at [400, 120] on button "Billing" at bounding box center [397, 134] width 81 height 43
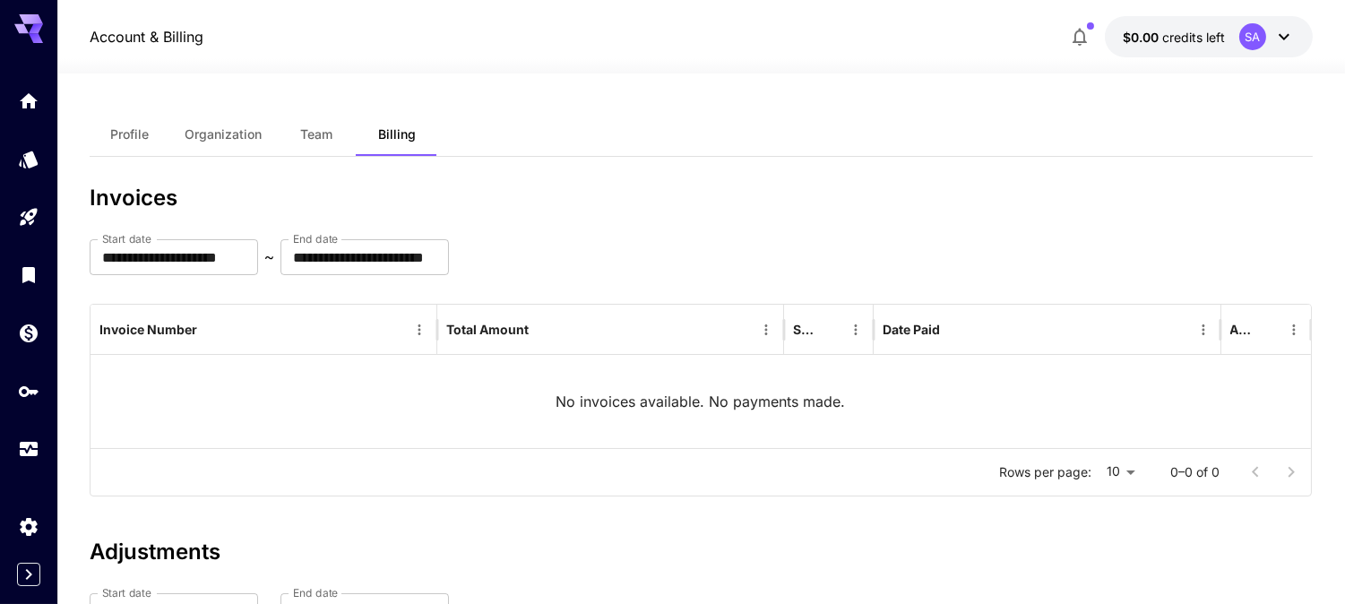
click at [142, 149] on button "Profile" at bounding box center [130, 134] width 81 height 43
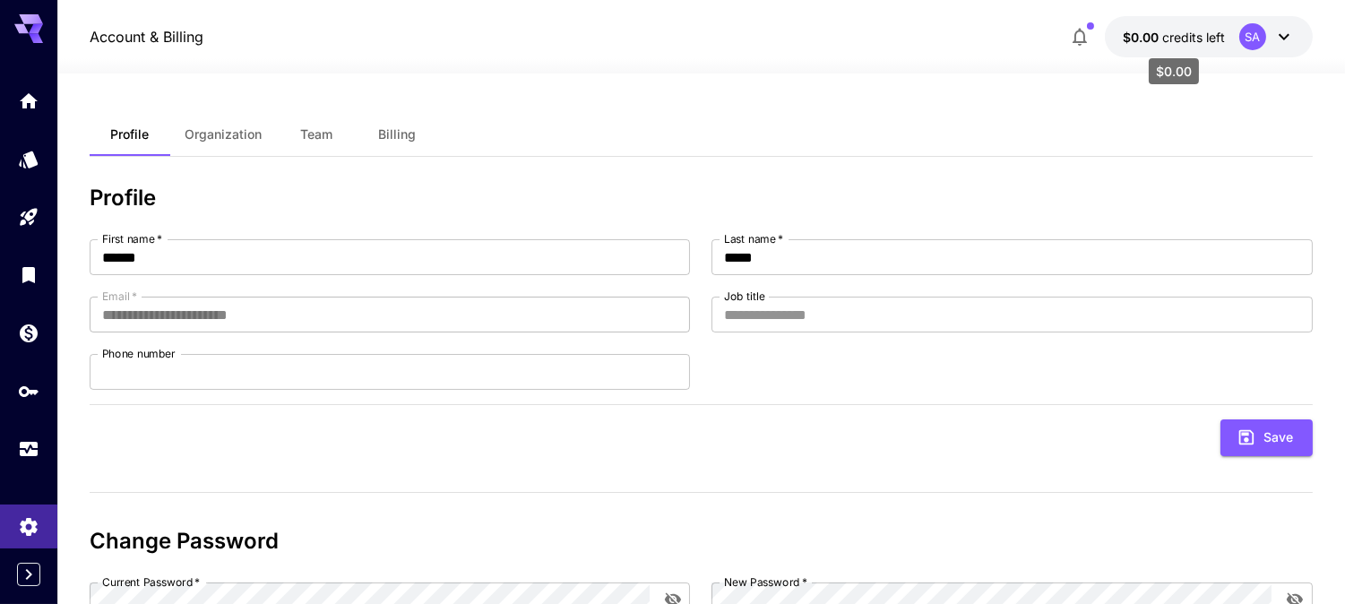
click at [1210, 30] on span "credits left" at bounding box center [1193, 37] width 63 height 15
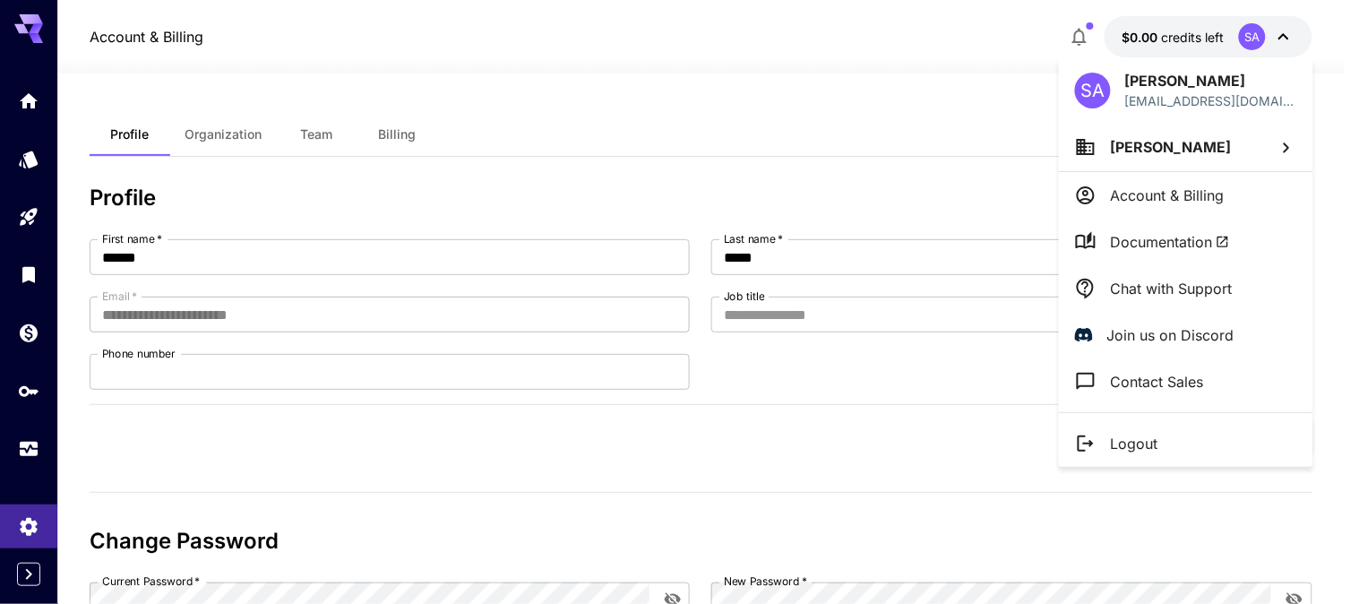
click at [1210, 33] on div at bounding box center [679, 302] width 1359 height 604
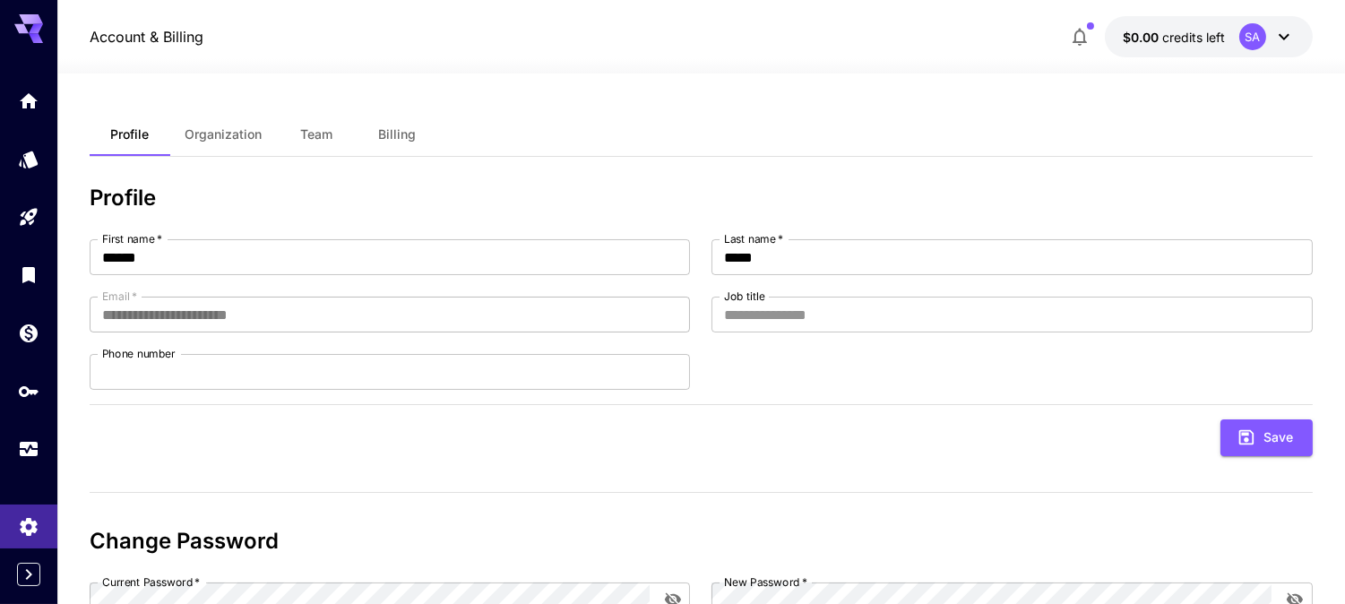
click at [1082, 32] on icon "button" at bounding box center [1080, 37] width 22 height 22
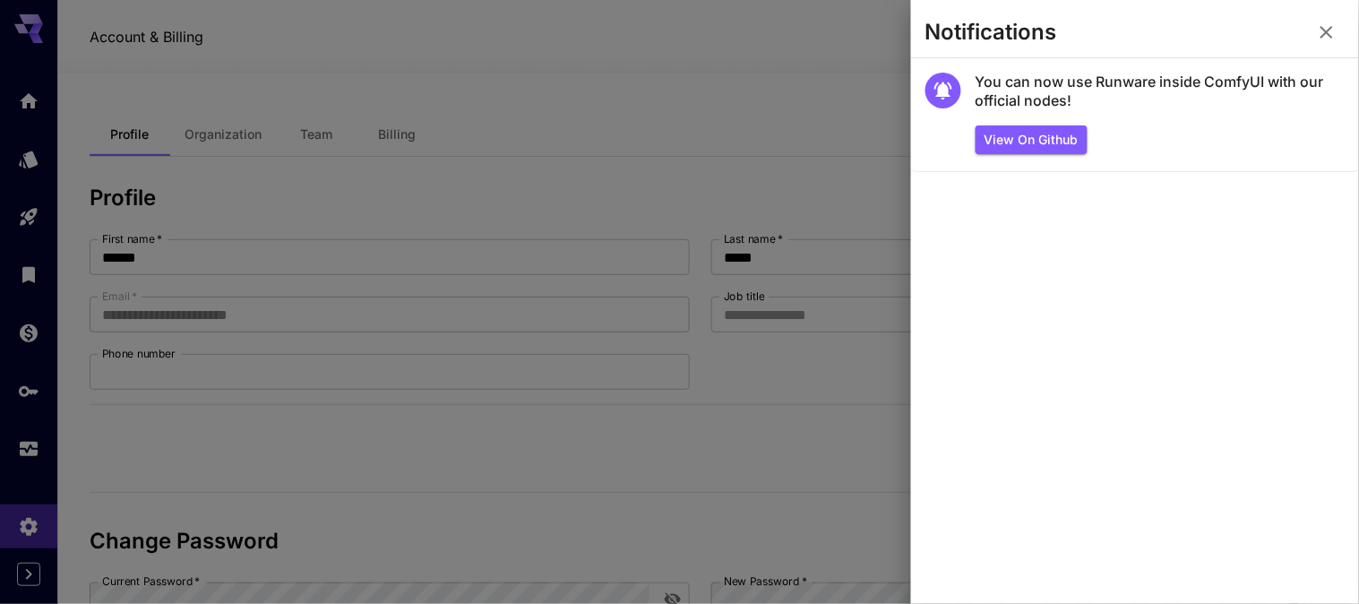
click at [1210, 36] on icon "button" at bounding box center [1327, 33] width 22 height 22
